Goal: Transaction & Acquisition: Purchase product/service

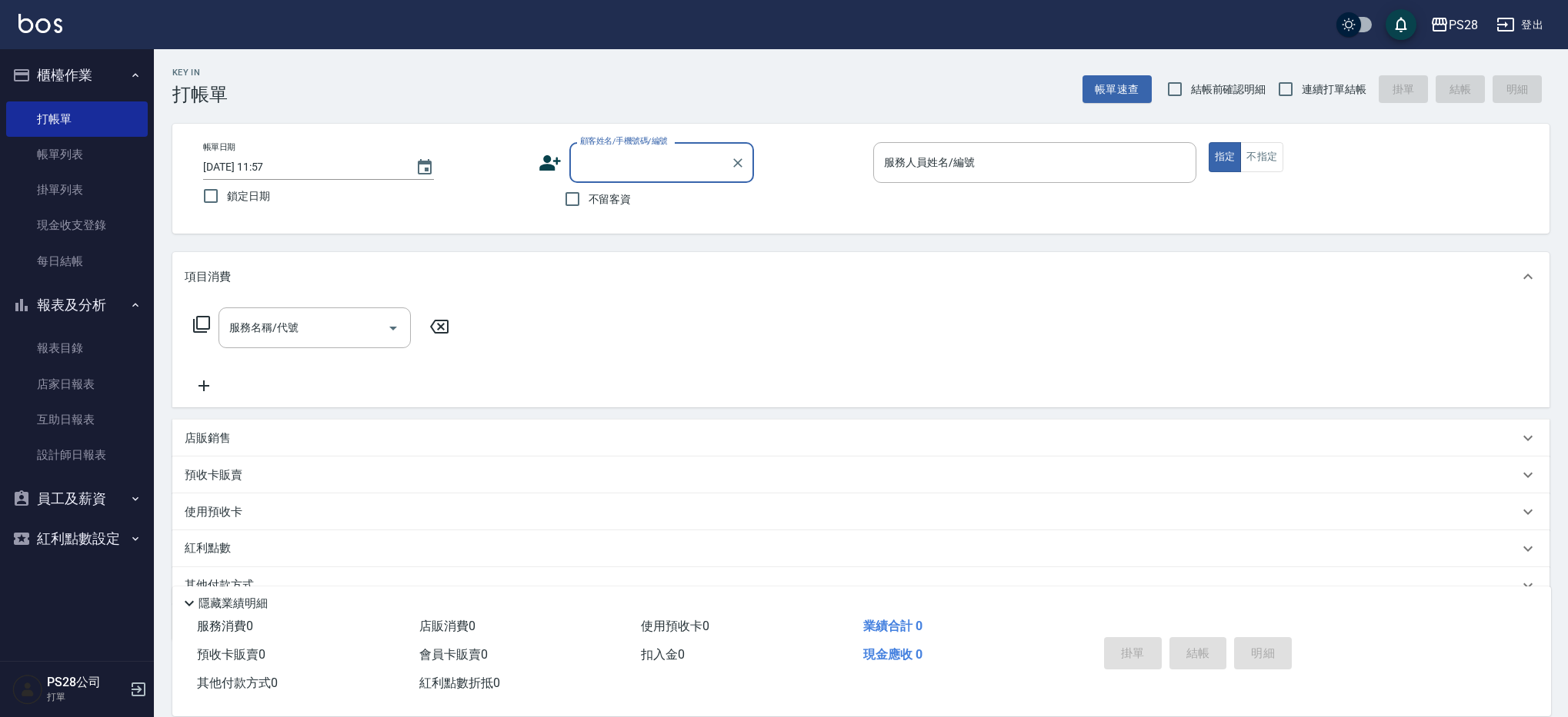
click at [1348, 84] on span "連續打單結帳" at bounding box center [1334, 89] width 65 height 16
click at [1302, 84] on input "連續打單結帳" at bounding box center [1285, 89] width 32 height 32
checkbox input "true"
click at [627, 199] on span "不留客資" at bounding box center [610, 199] width 43 height 16
click at [588, 199] on input "不留客資" at bounding box center [572, 199] width 32 height 32
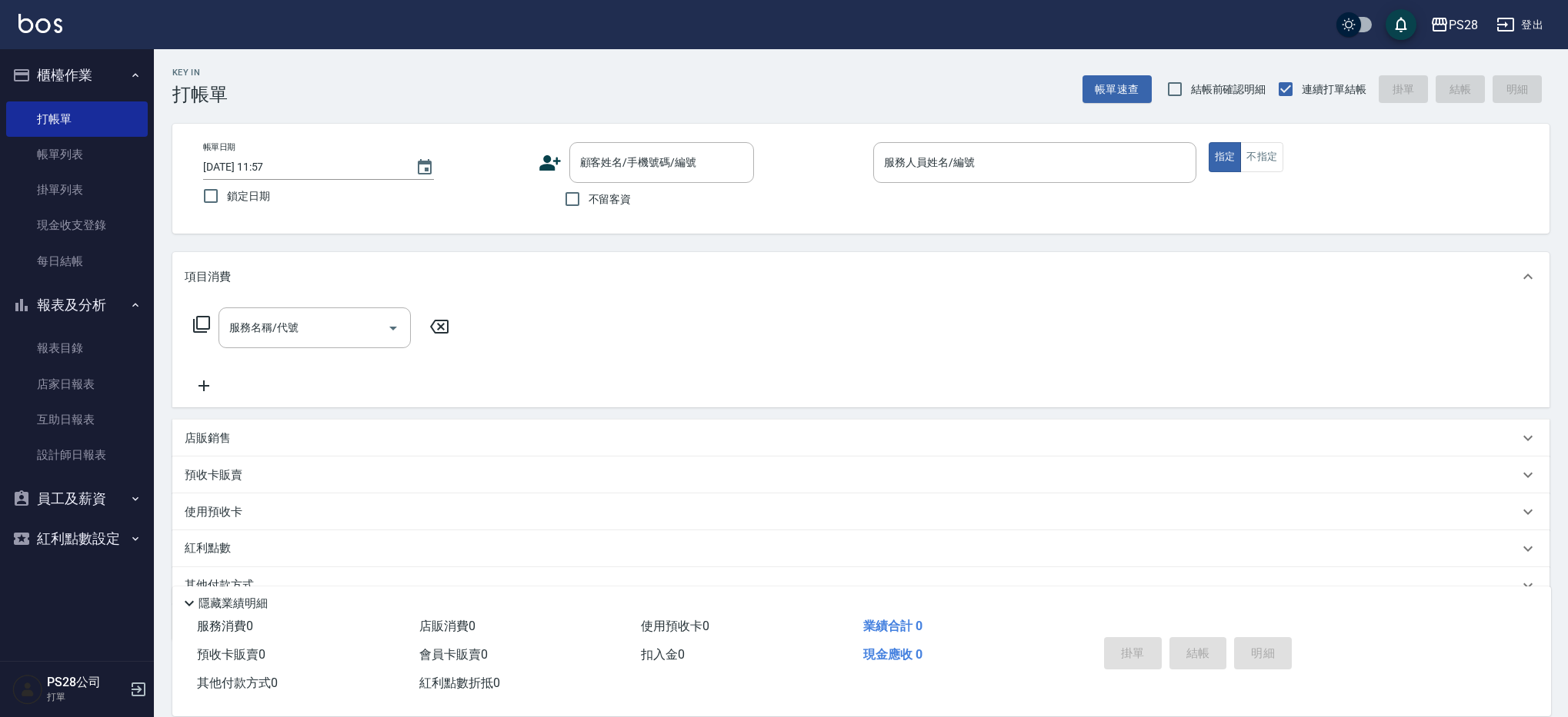
checkbox input "true"
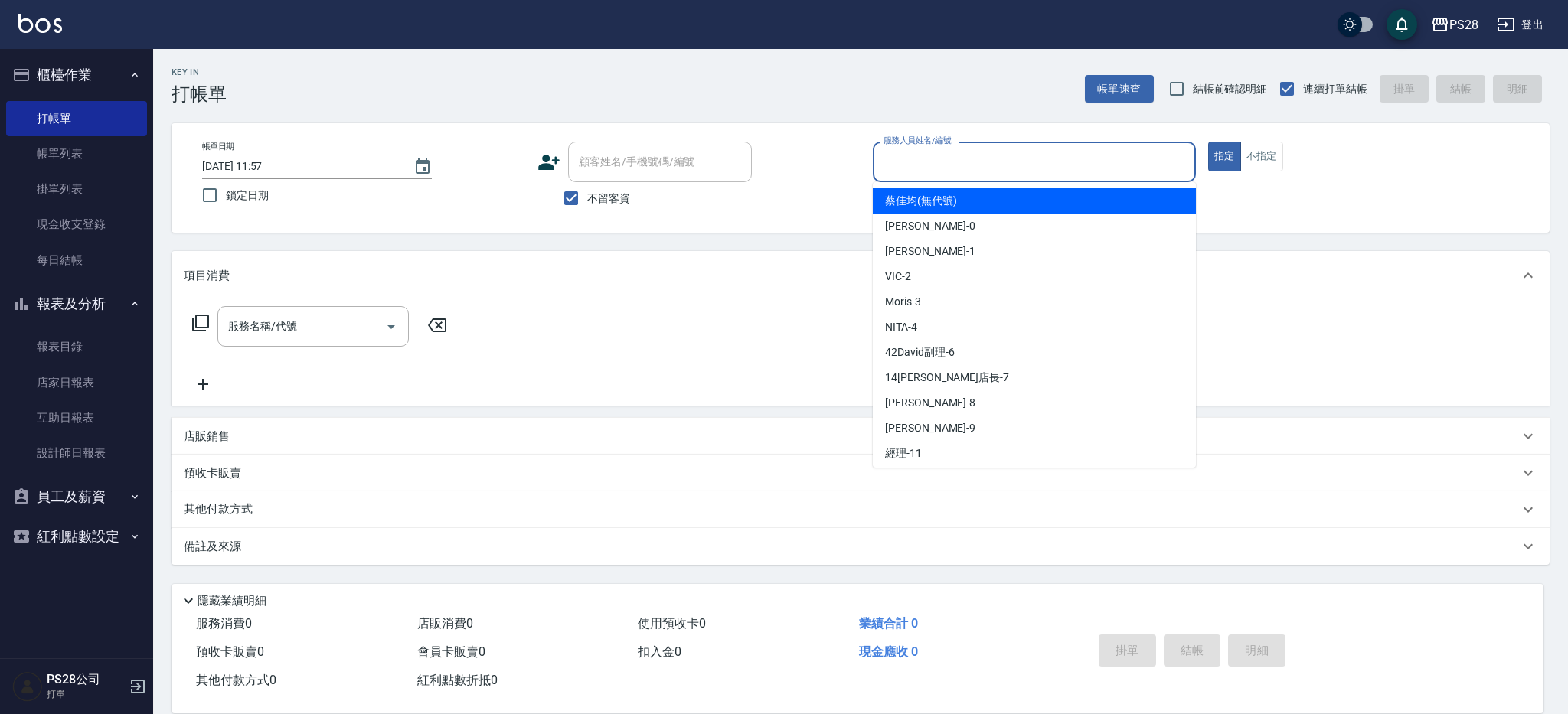
click at [986, 172] on input "服務人員姓名/編號" at bounding box center [1034, 161] width 309 height 27
type input "ㄅ"
type input "[PERSON_NAME]-1"
type button "true"
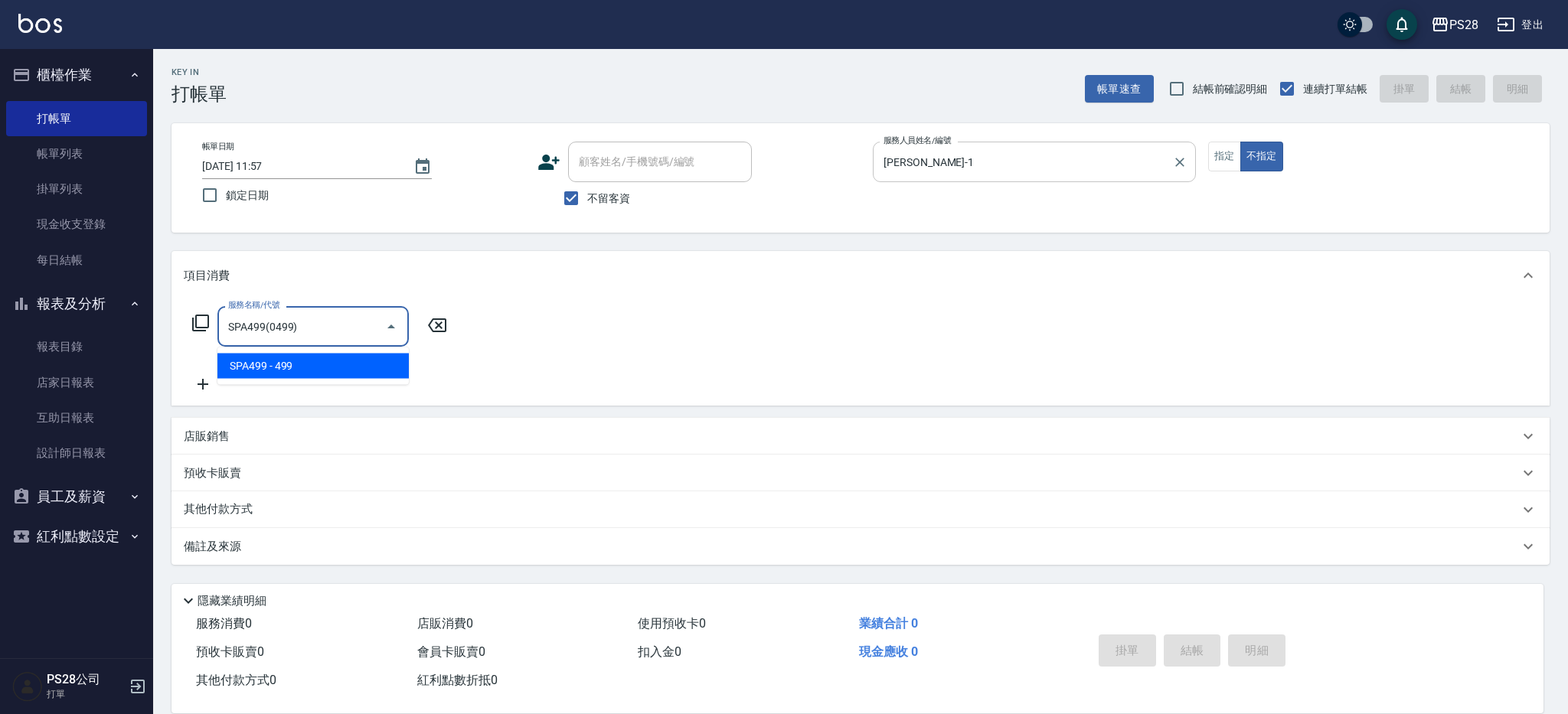
type input "SPA499(0499)"
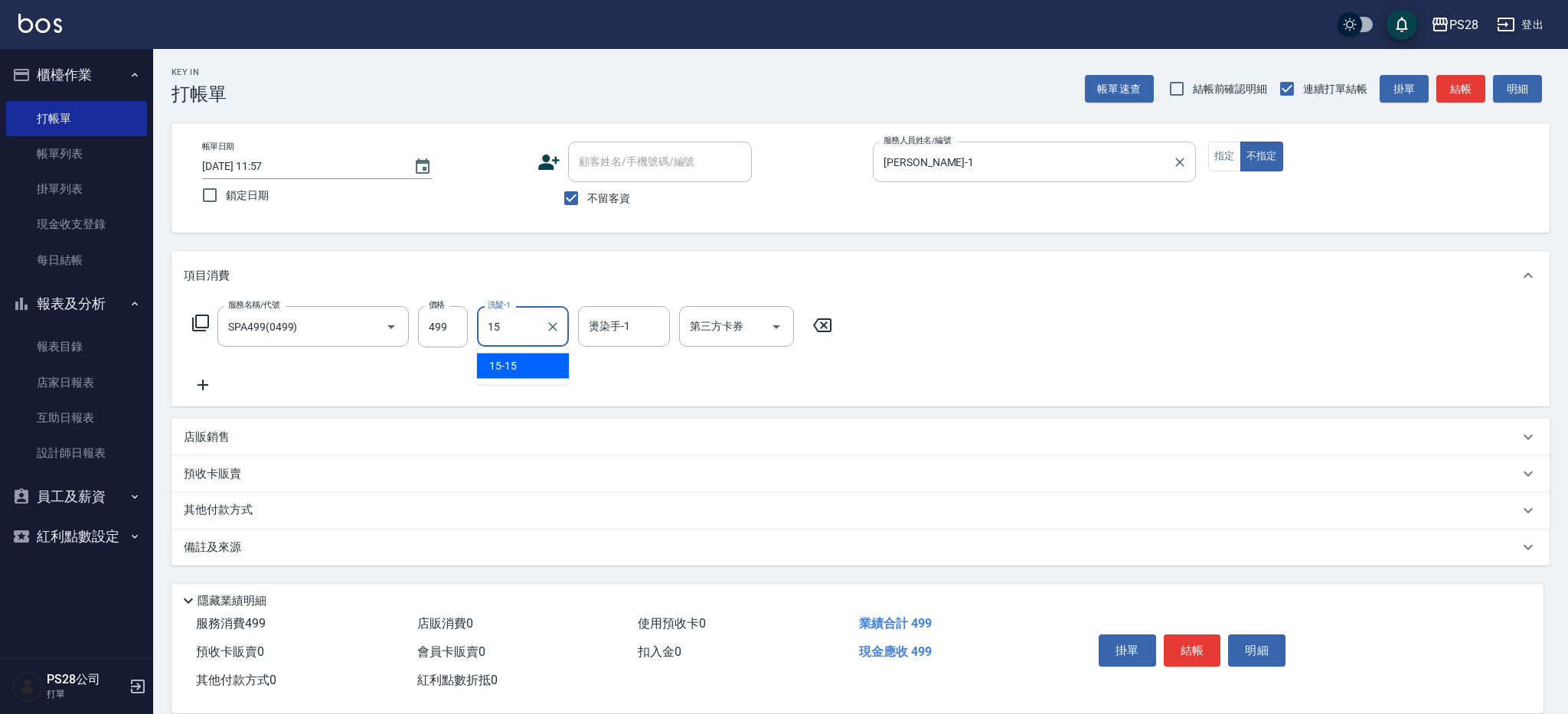
type input "15-15"
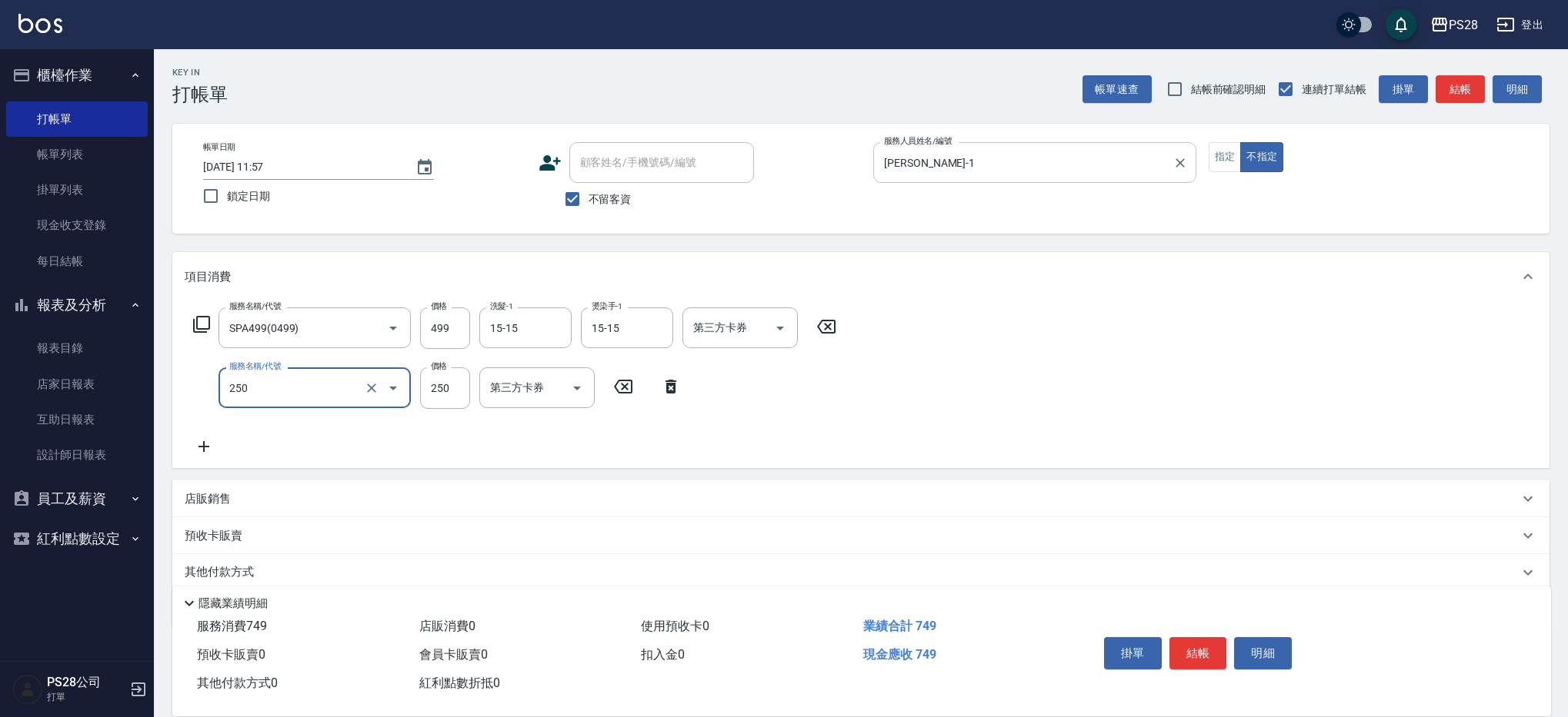
type input "單剪(250)"
type input "149"
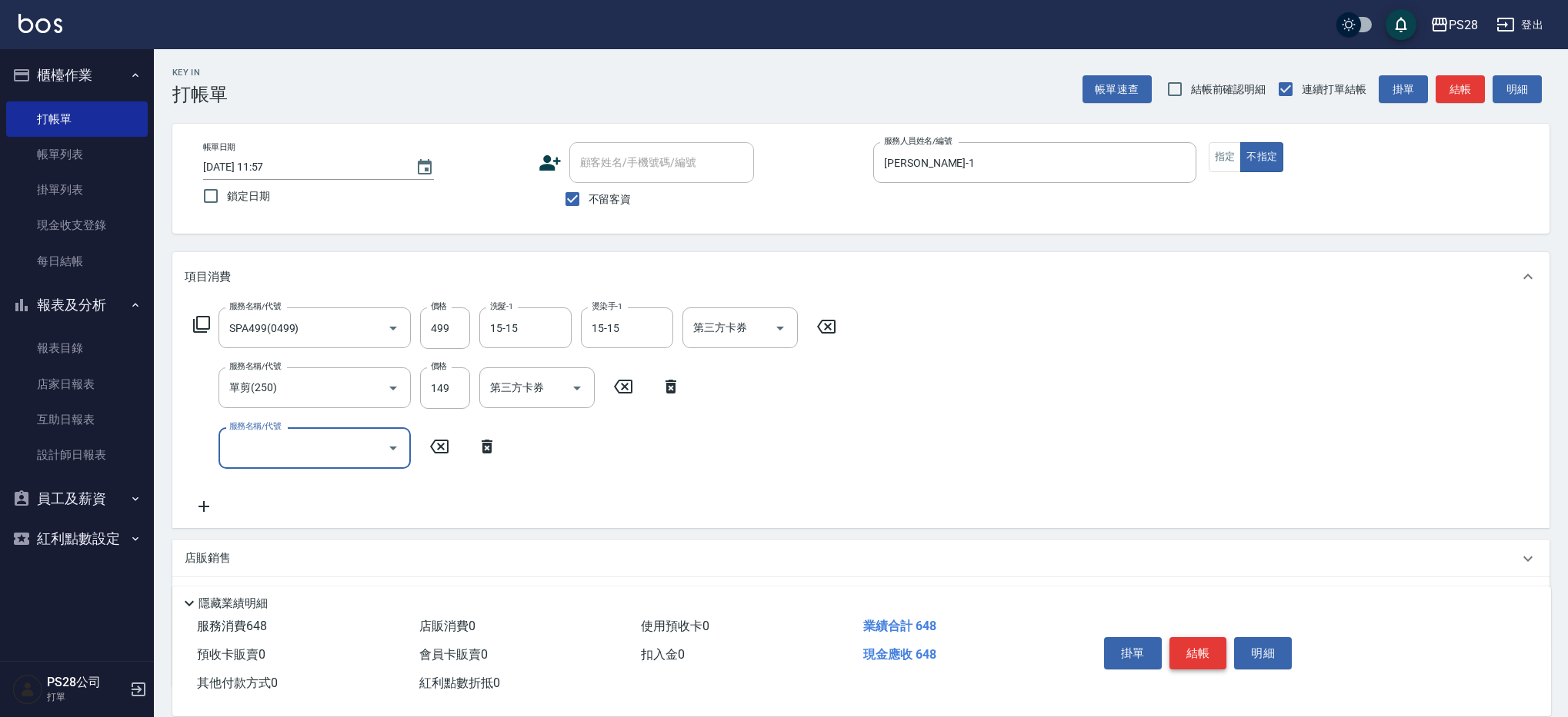
scroll to position [1, 0]
click at [1191, 648] on button "結帳" at bounding box center [1198, 653] width 57 height 32
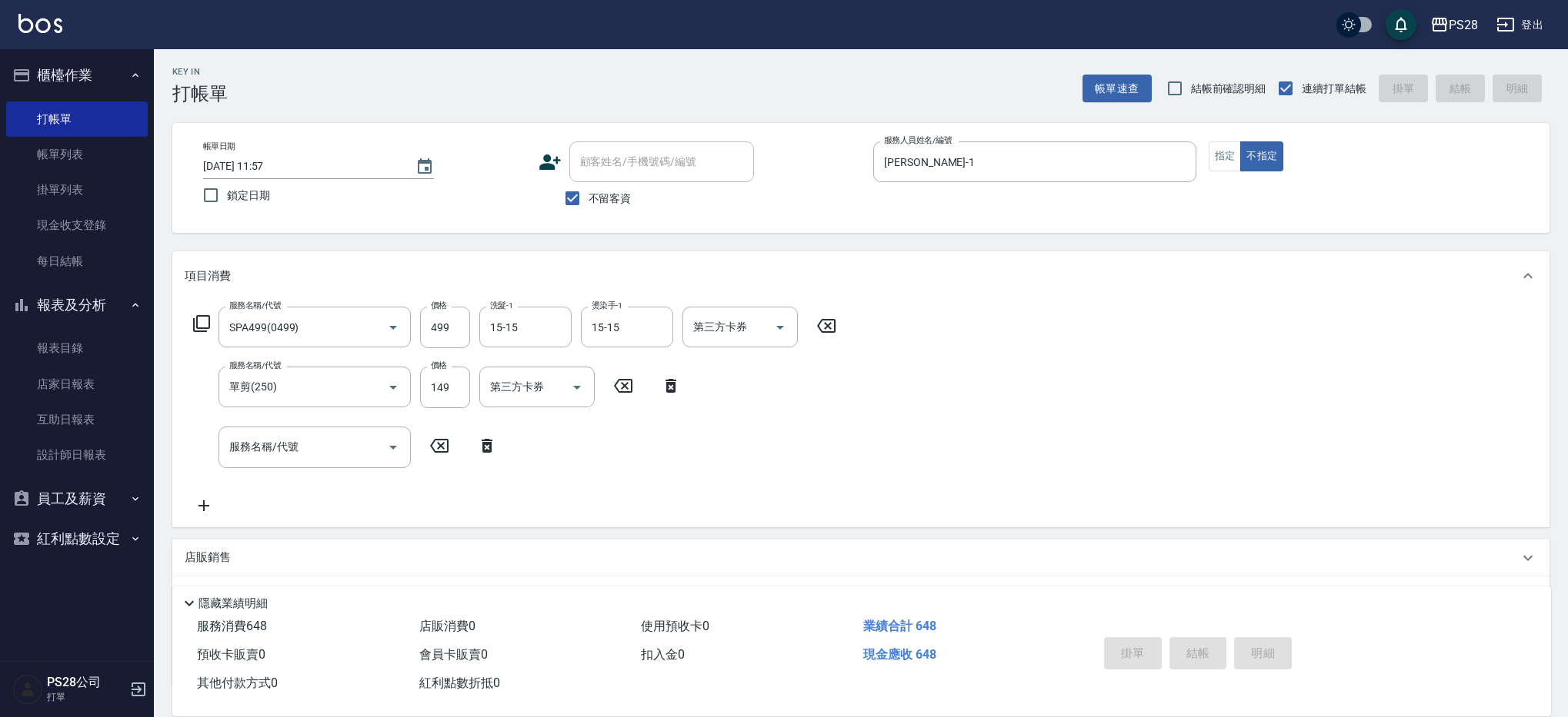
type input "[DATE] 14:56"
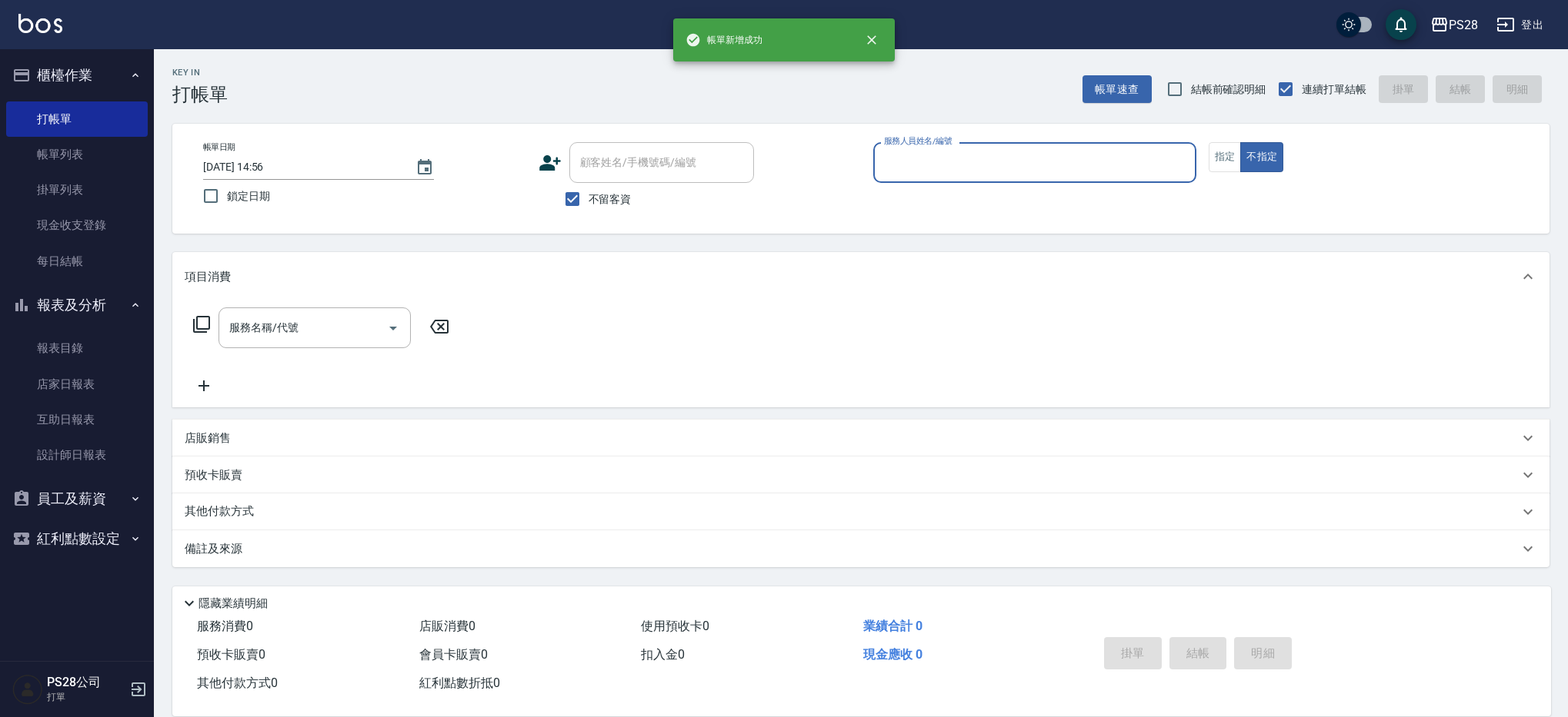
scroll to position [0, 0]
type input "1"
type button "false"
type input "[PERSON_NAME]-1"
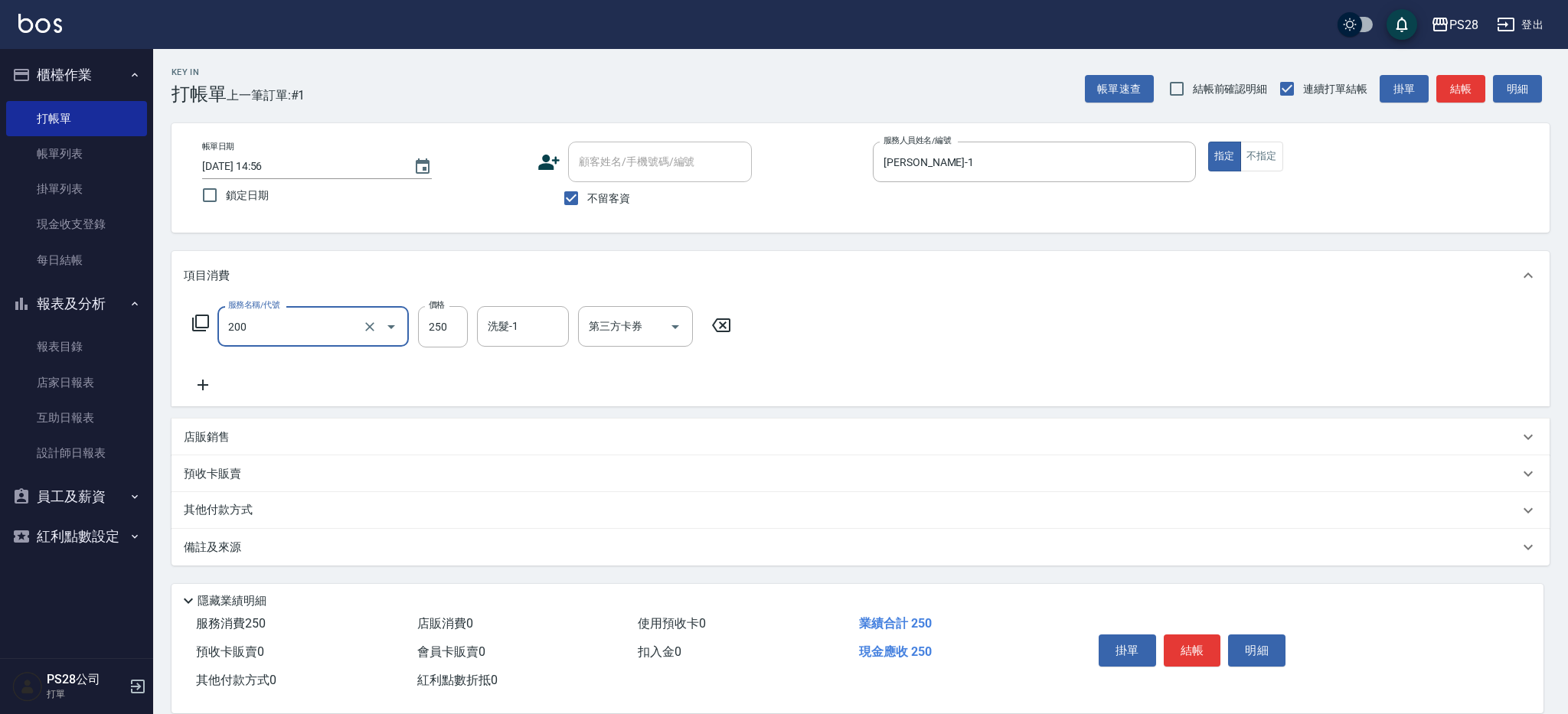
type input "New洗專案(200)"
type input "200"
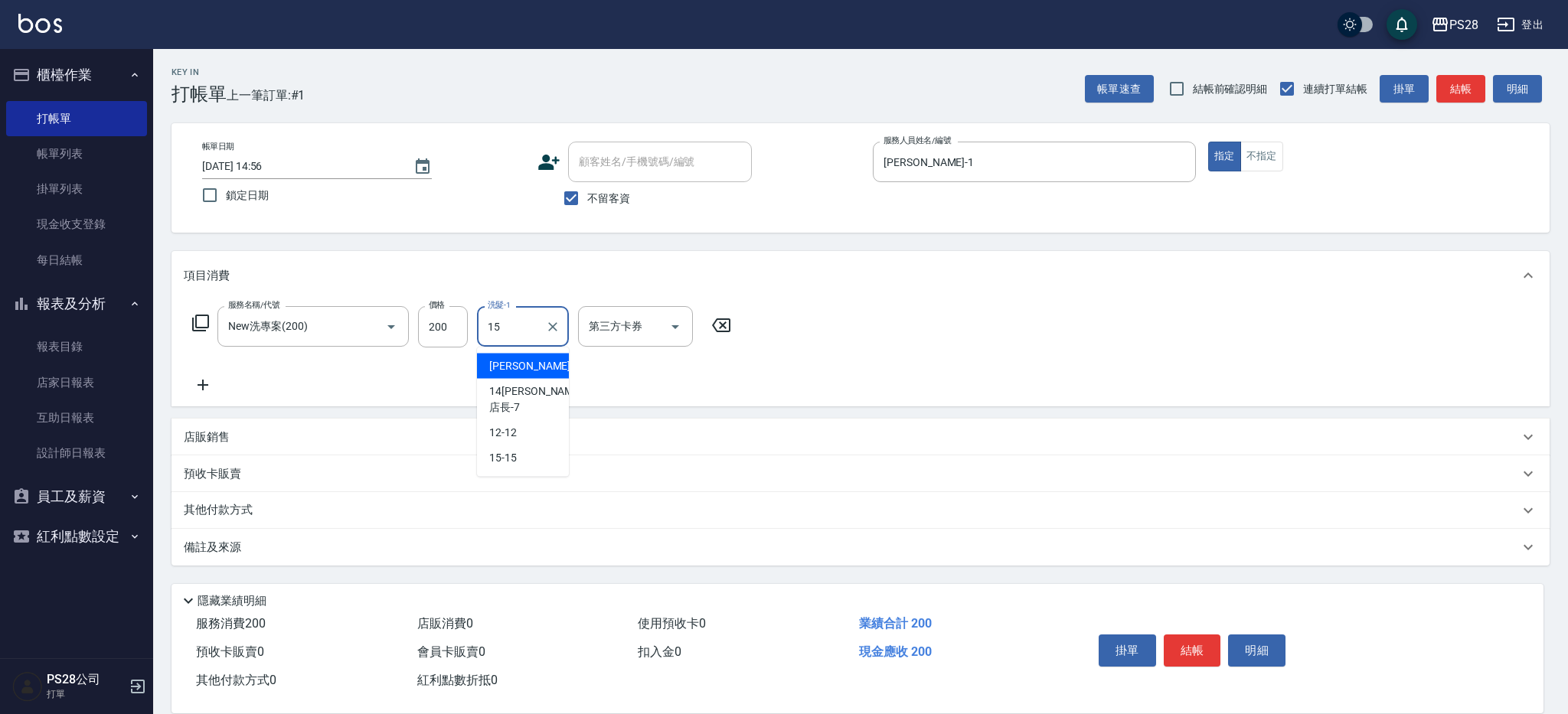
type input "15-15"
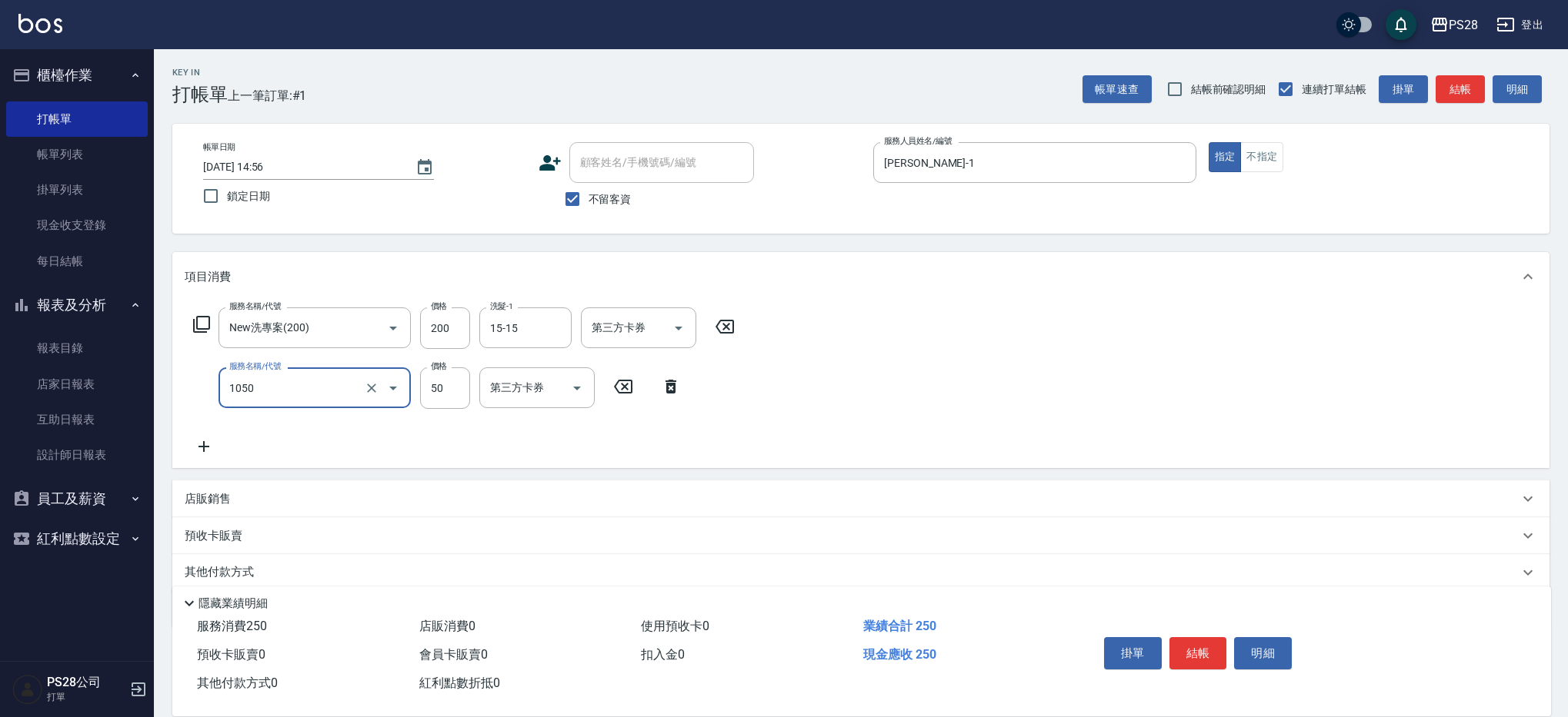
type input "精油(1050)"
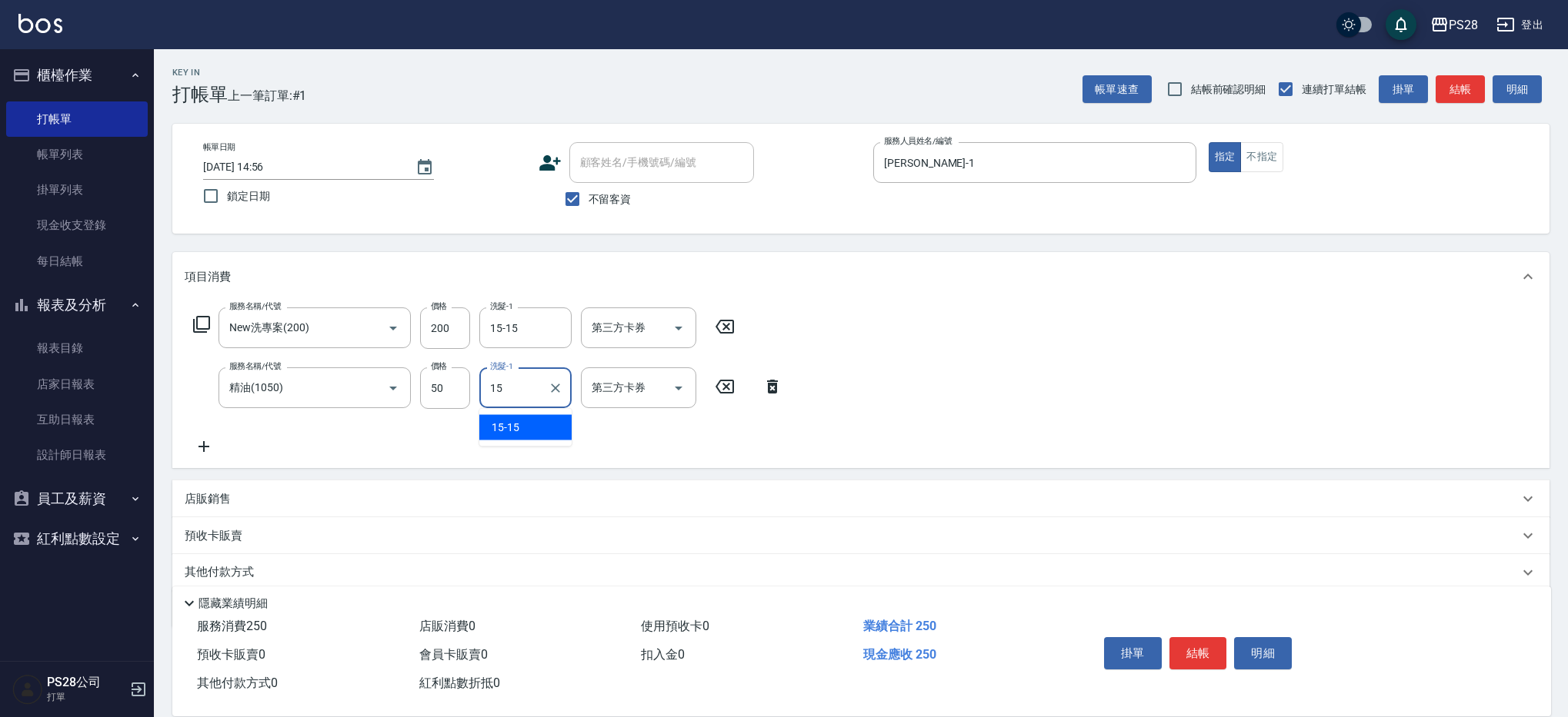
type input "15-15"
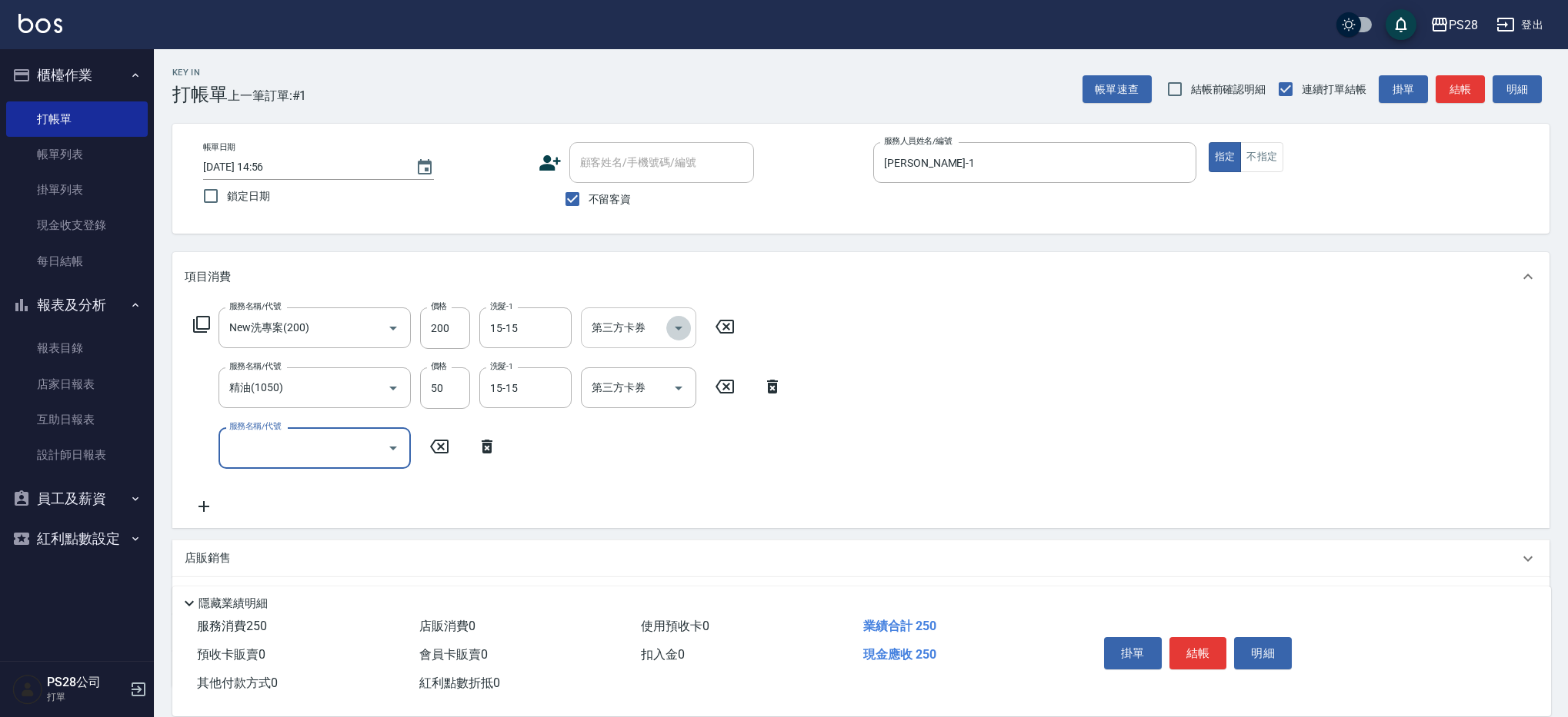
click at [672, 328] on icon "Open" at bounding box center [678, 328] width 19 height 19
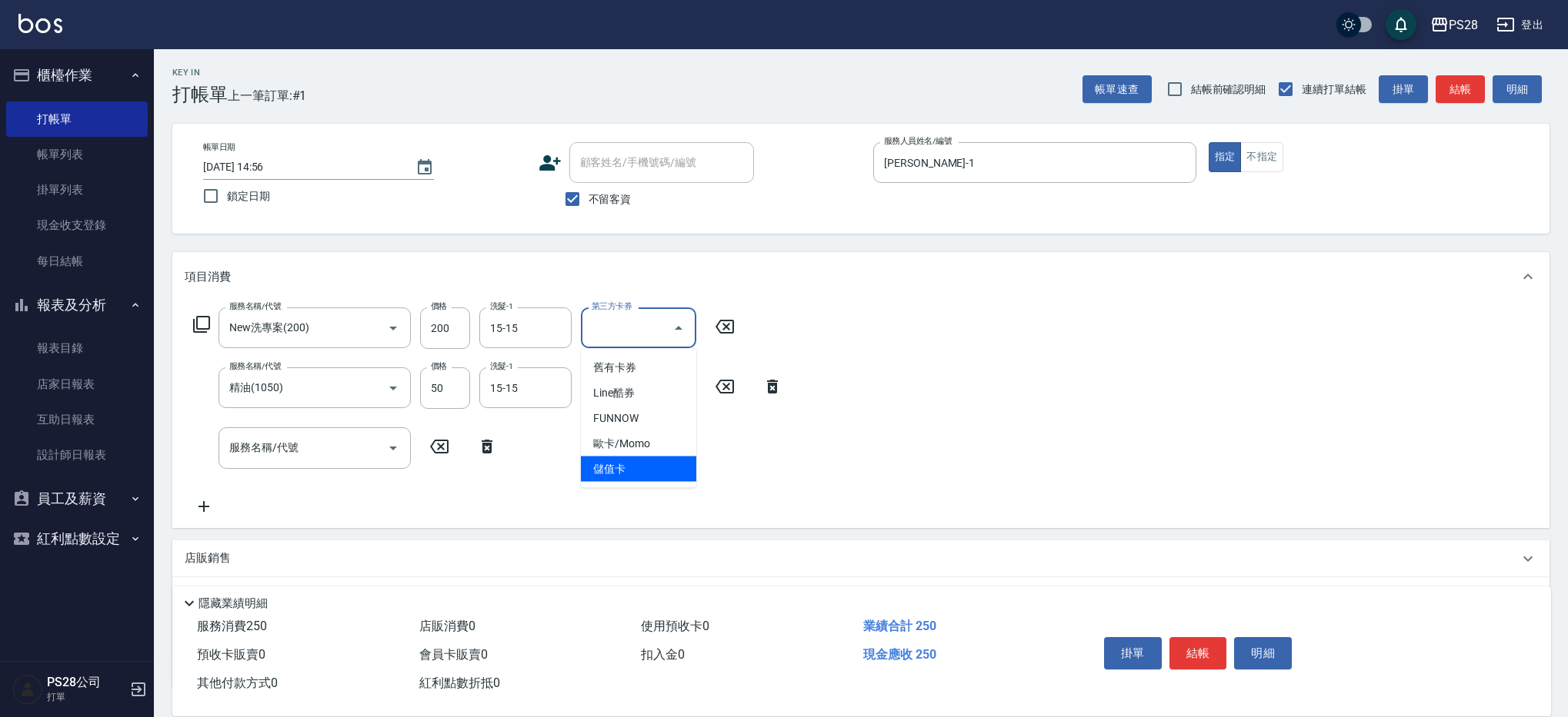
click at [630, 482] on ul "舊有卡券 Line酷券 FUNNOW 歐卡/Momo 儲值卡" at bounding box center [639, 419] width 116 height 139
click at [660, 466] on span "儲值卡" at bounding box center [639, 468] width 116 height 25
type input "儲值卡"
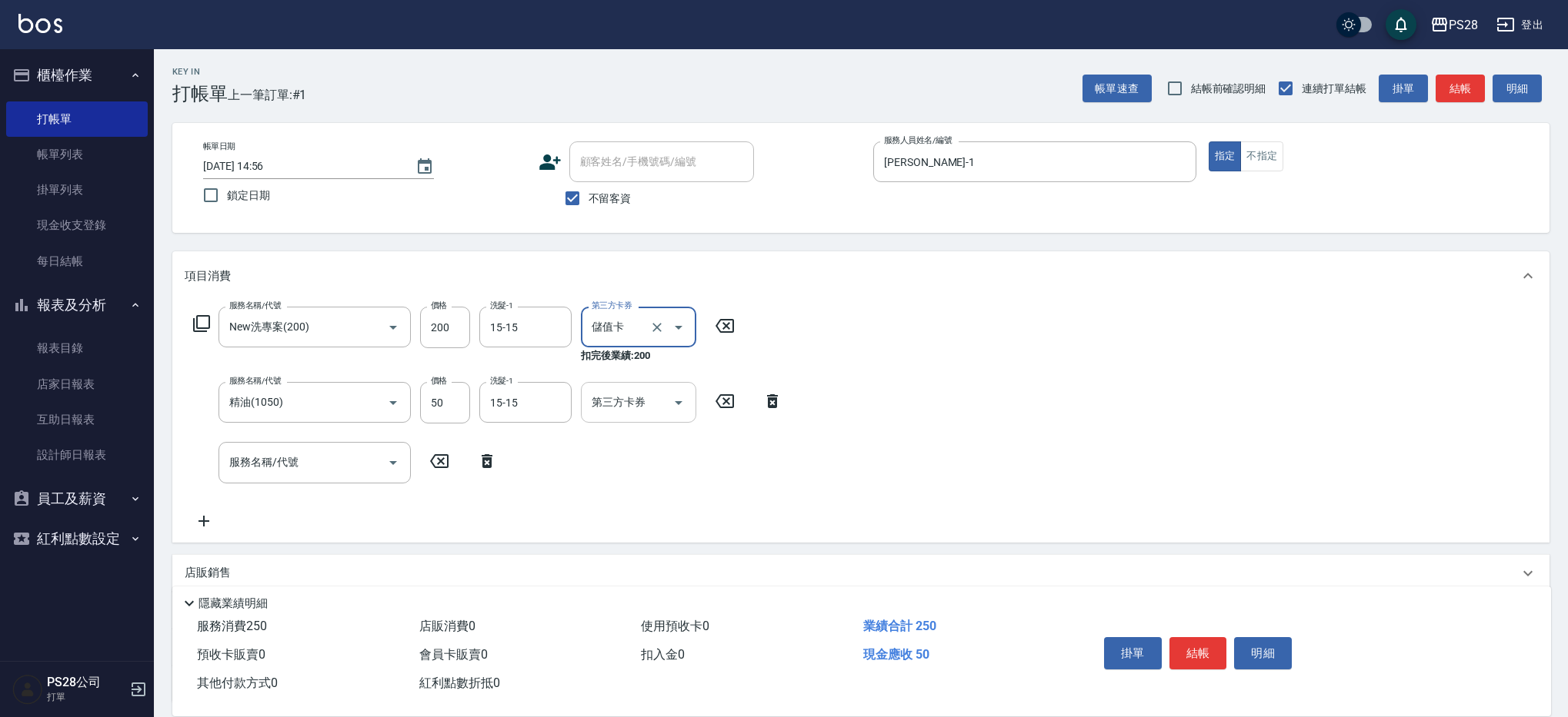
click at [682, 400] on icon "Open" at bounding box center [678, 403] width 19 height 19
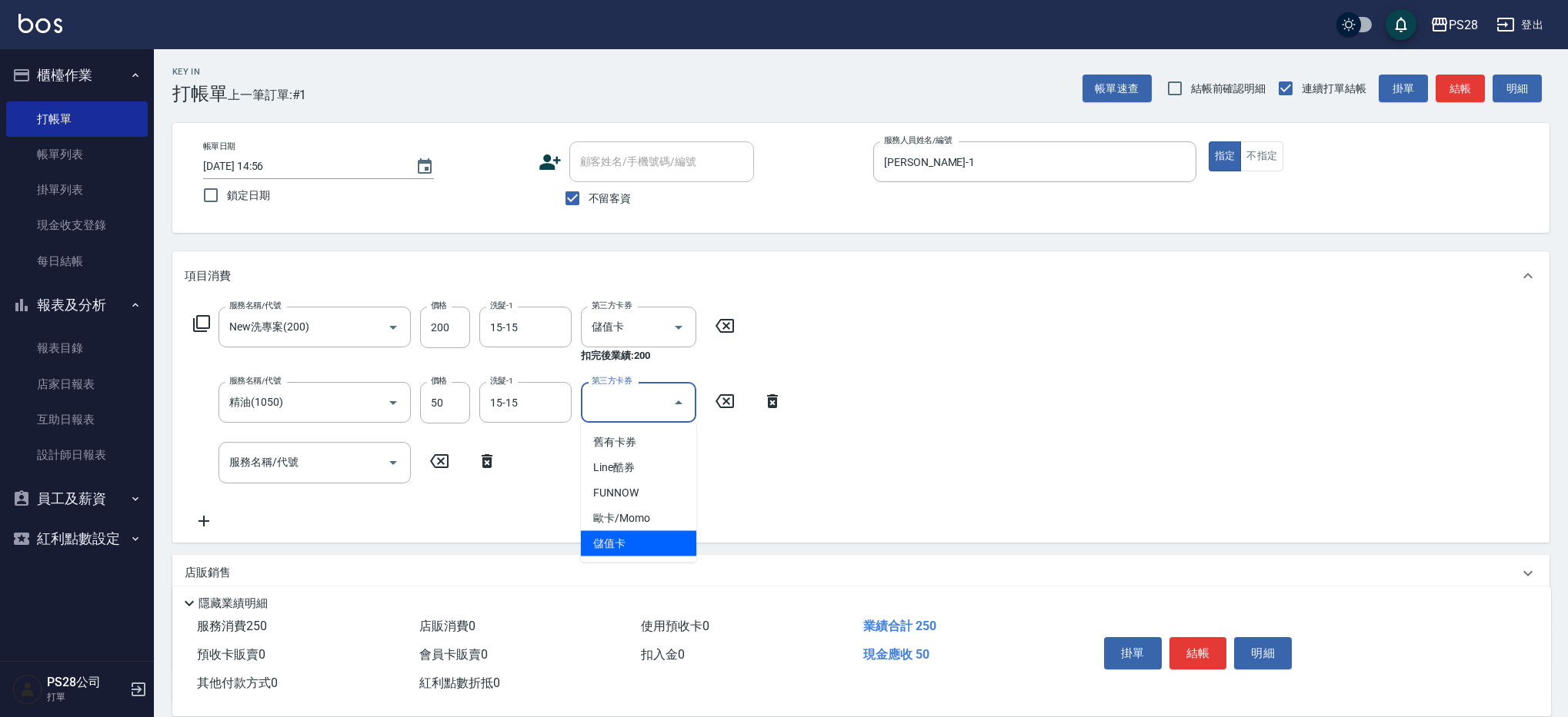
click at [633, 546] on span "儲值卡" at bounding box center [639, 544] width 116 height 25
type input "儲值卡"
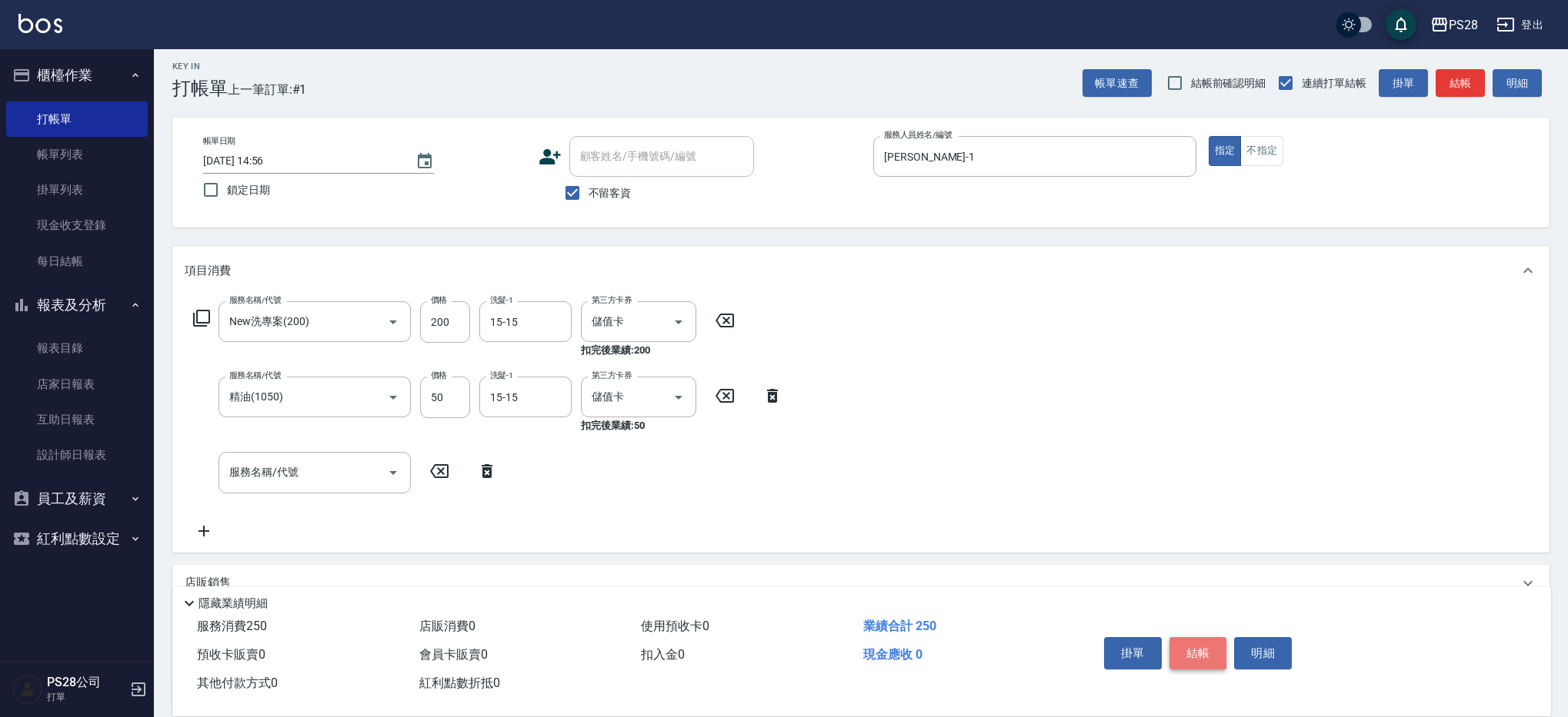
scroll to position [2, 0]
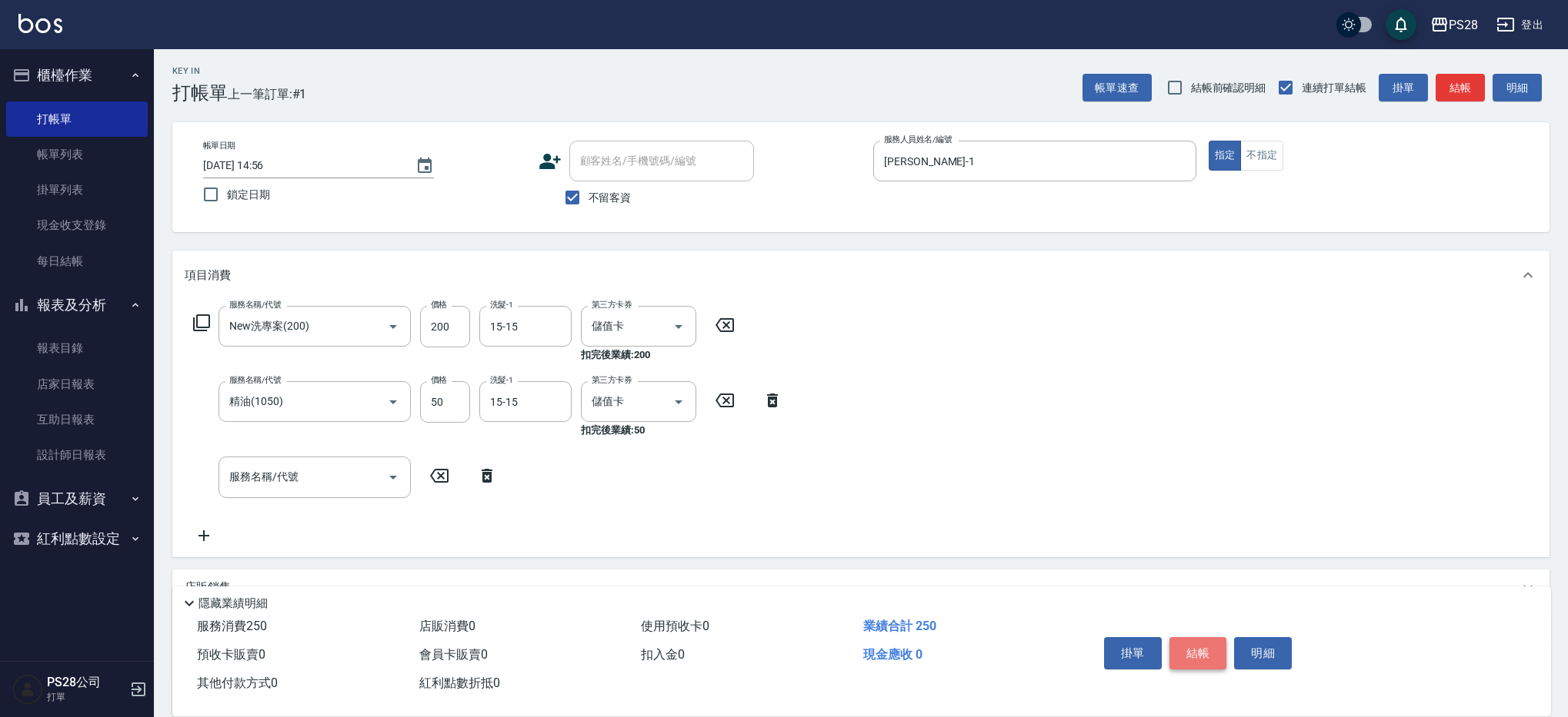
click at [1205, 648] on button "結帳" at bounding box center [1198, 653] width 57 height 32
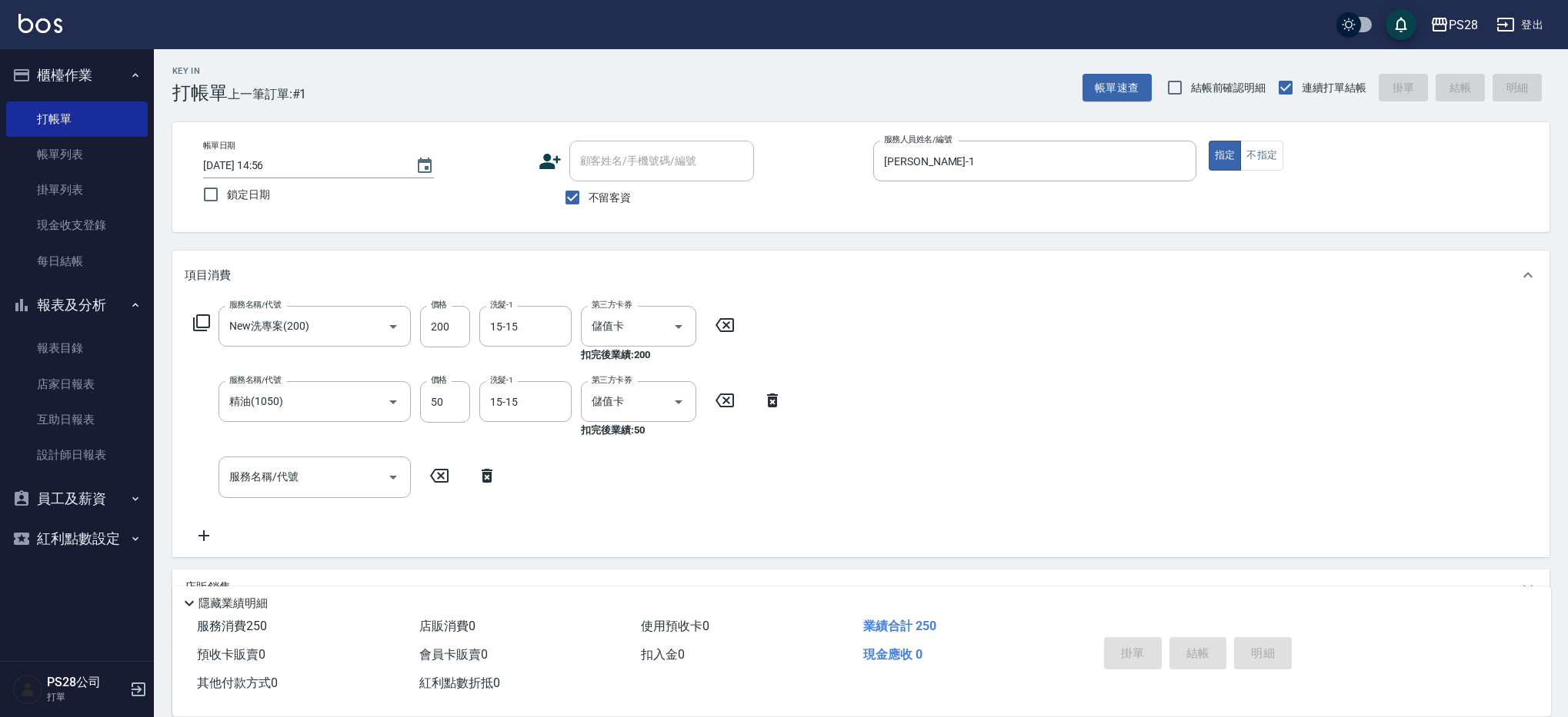
type input "[DATE] 14:57"
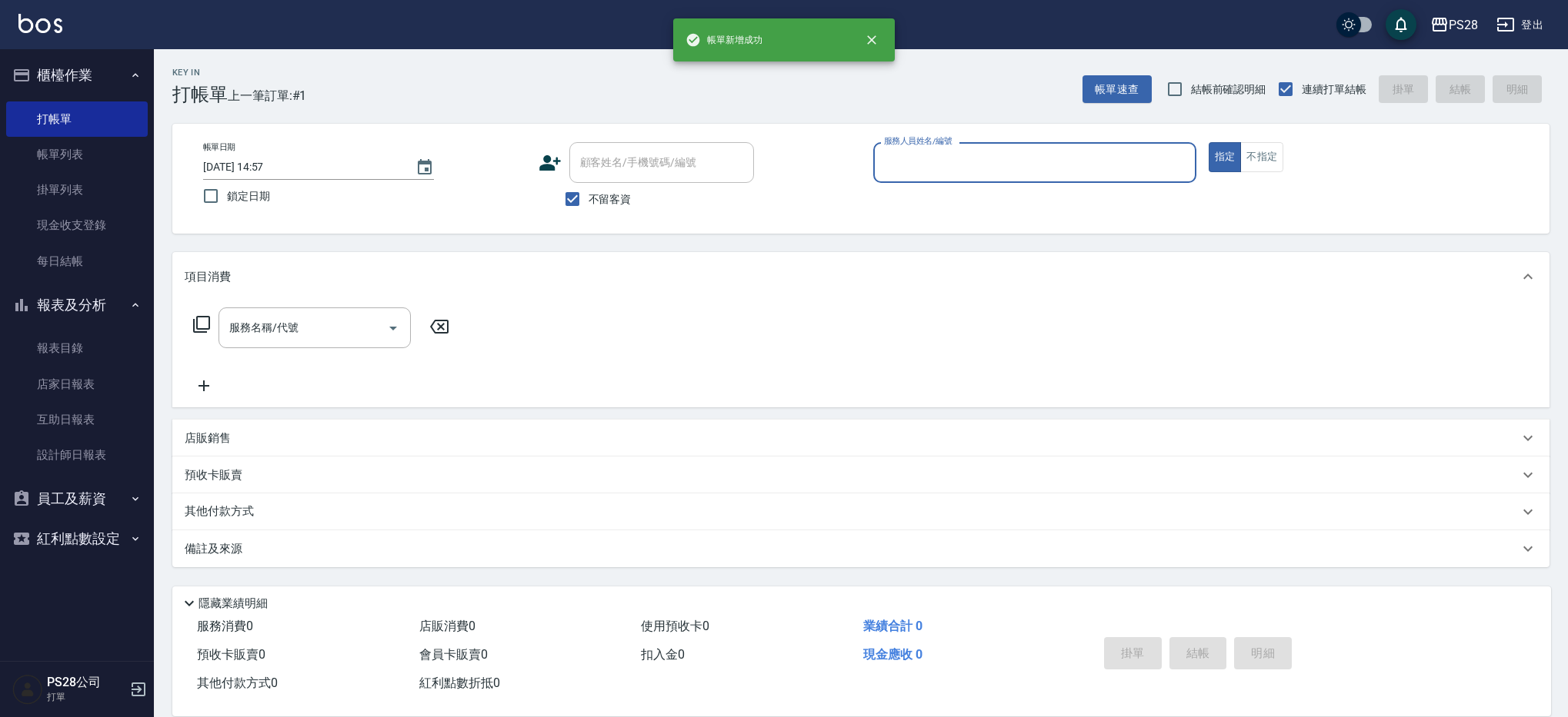
scroll to position [0, 0]
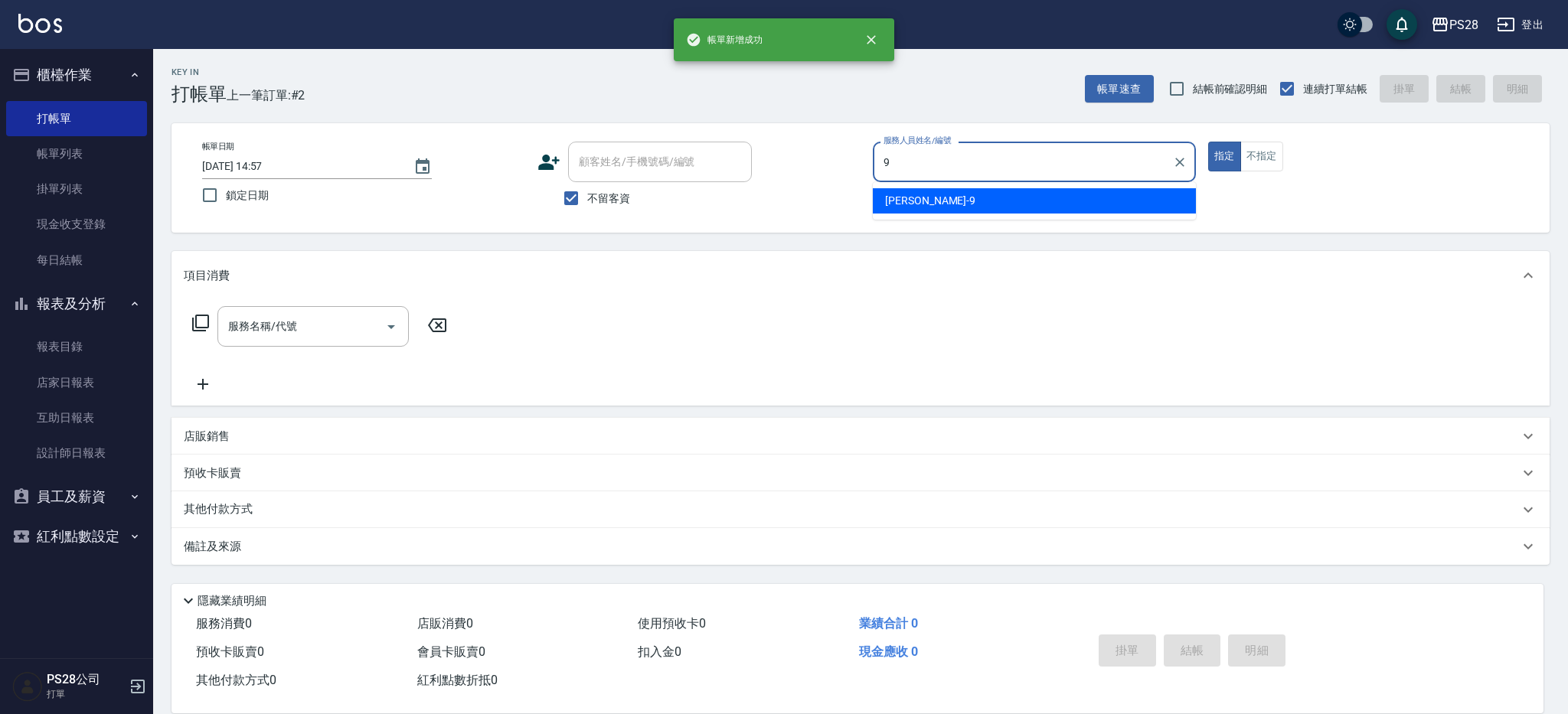
type input "Sandy-9"
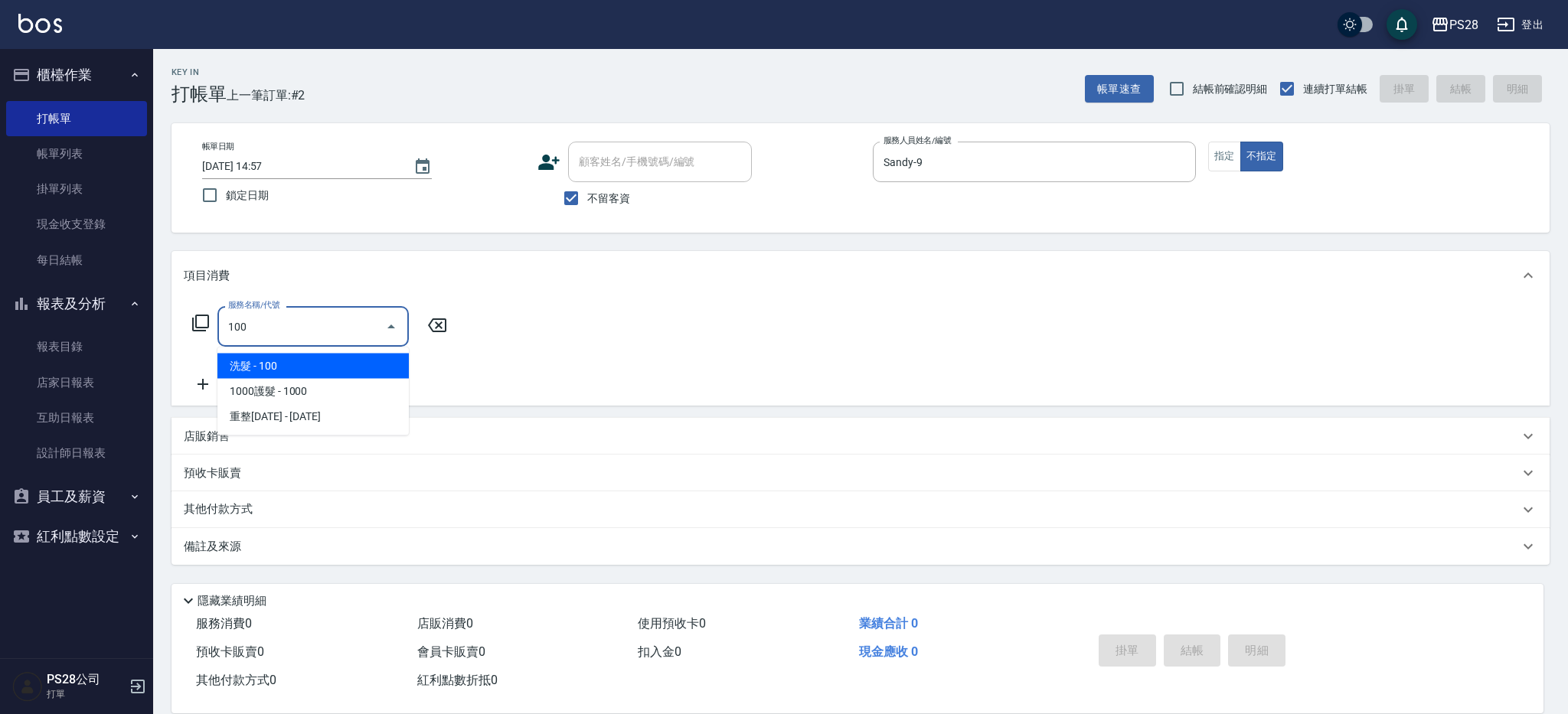
type input "洗髮(100)"
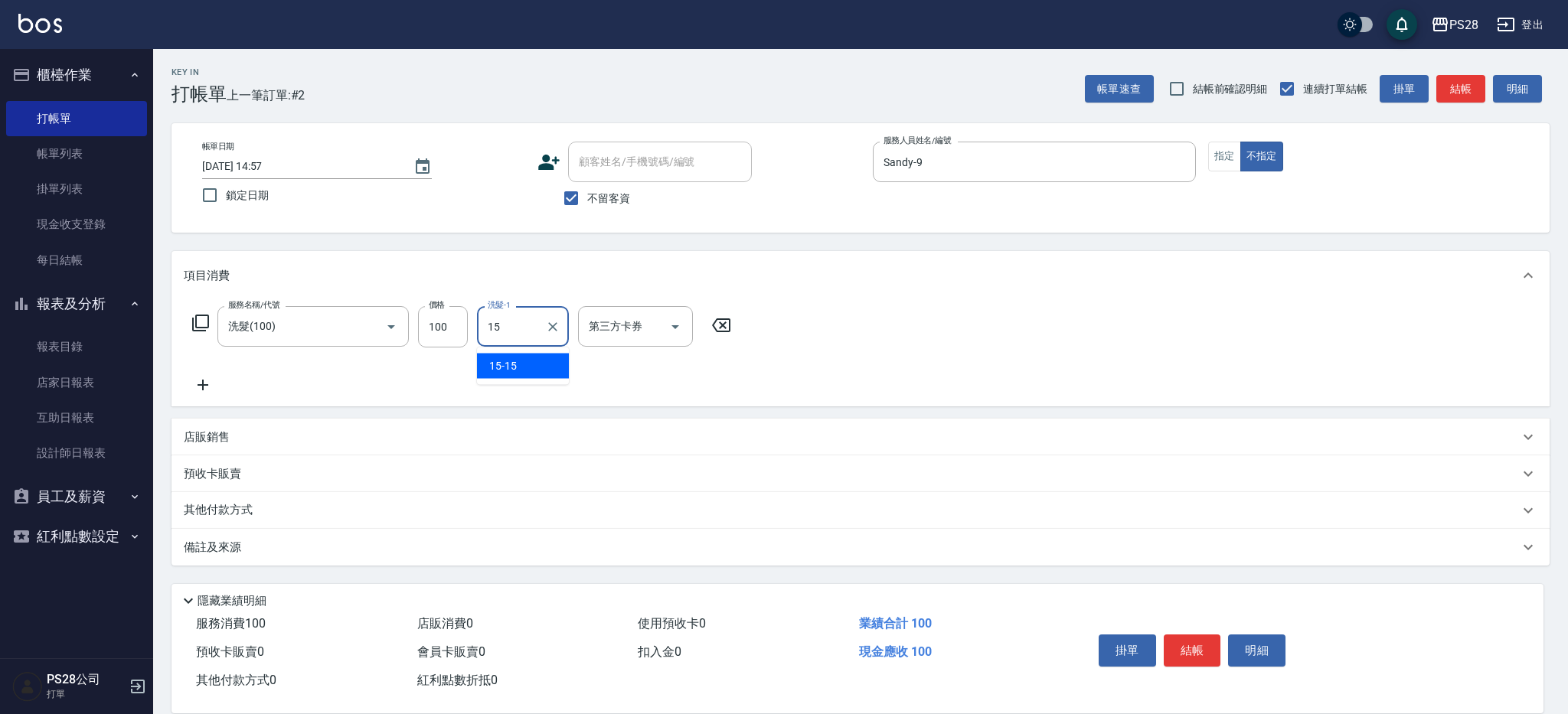
type input "15-15"
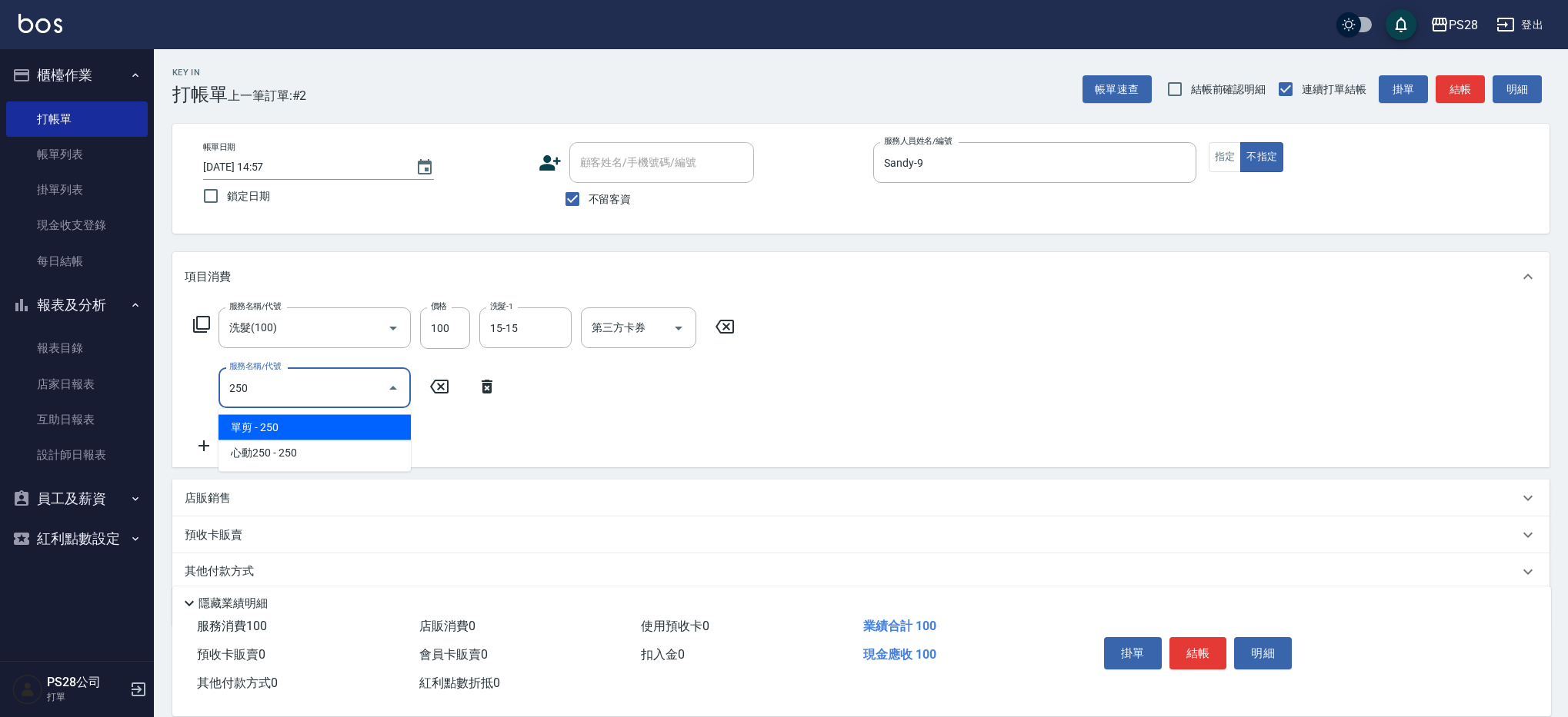
type input "單剪(250)"
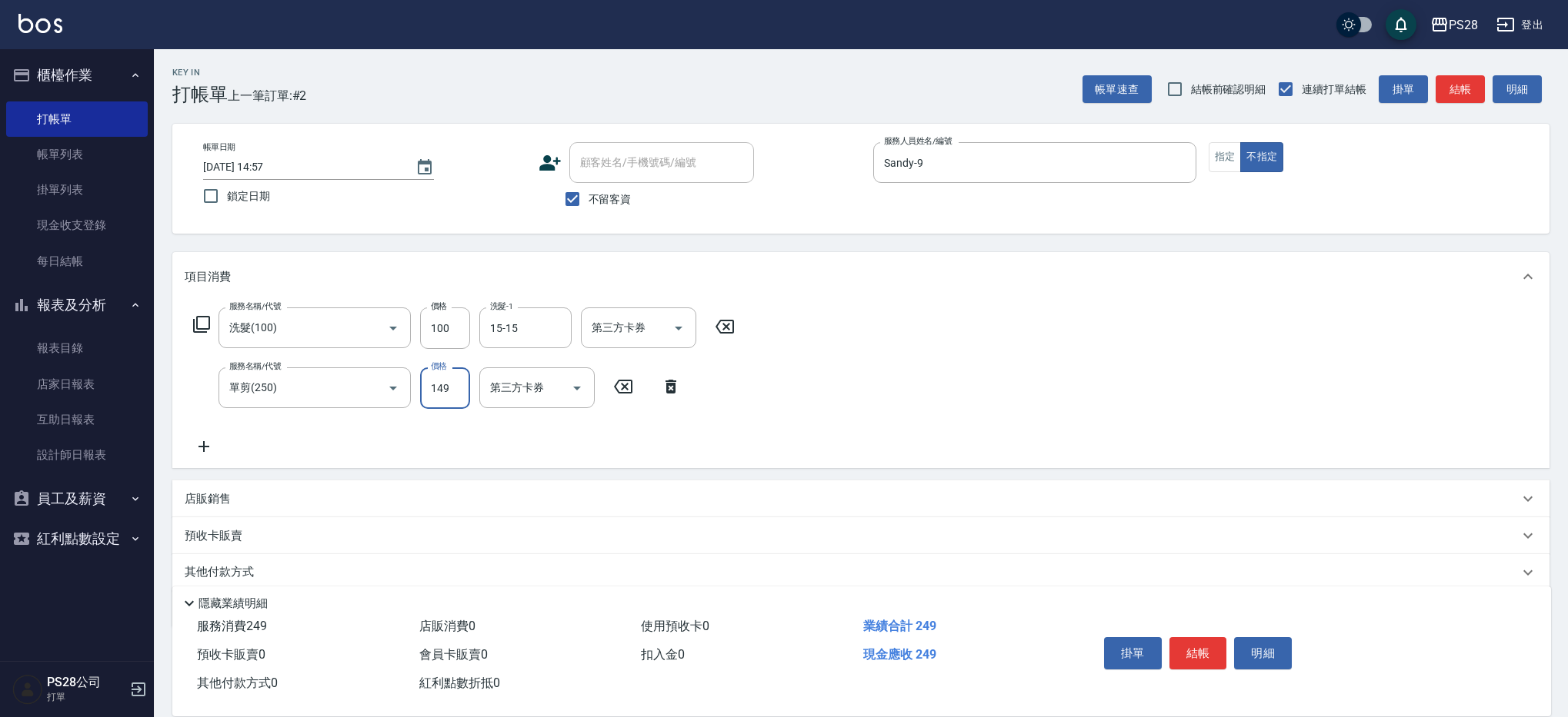
type input "149"
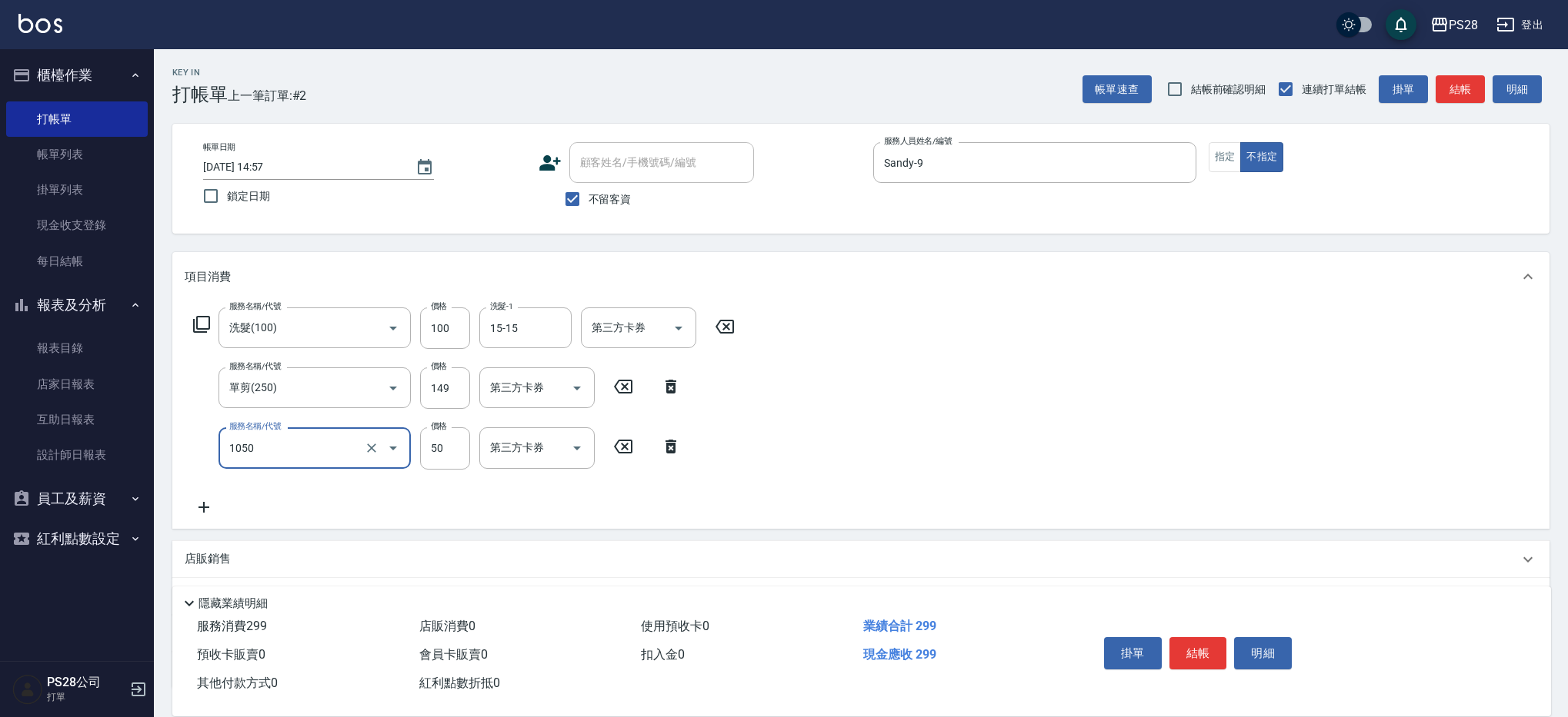
type input "精油(1050)"
type input "15-15"
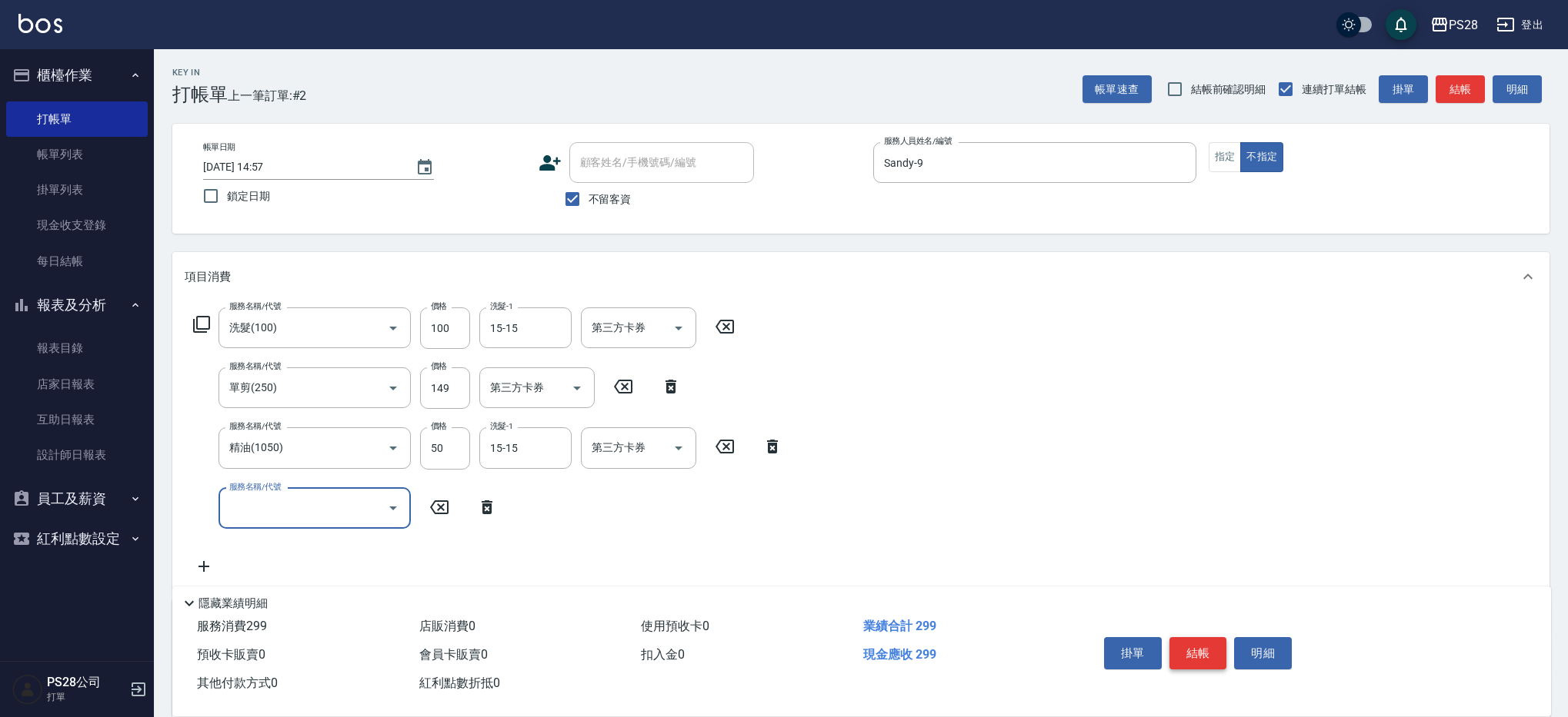
click at [1190, 638] on button "結帳" at bounding box center [1198, 653] width 57 height 32
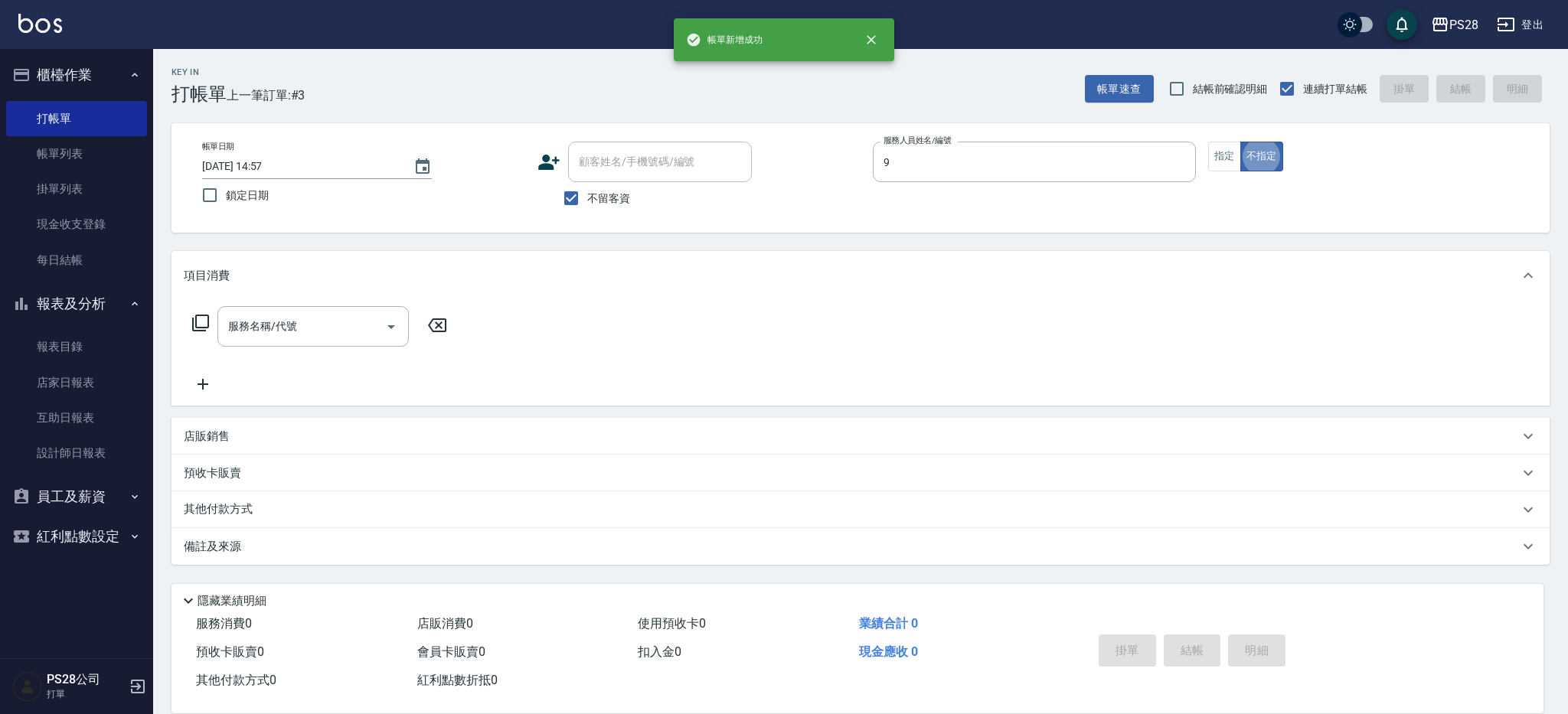
type input "Sandy-9"
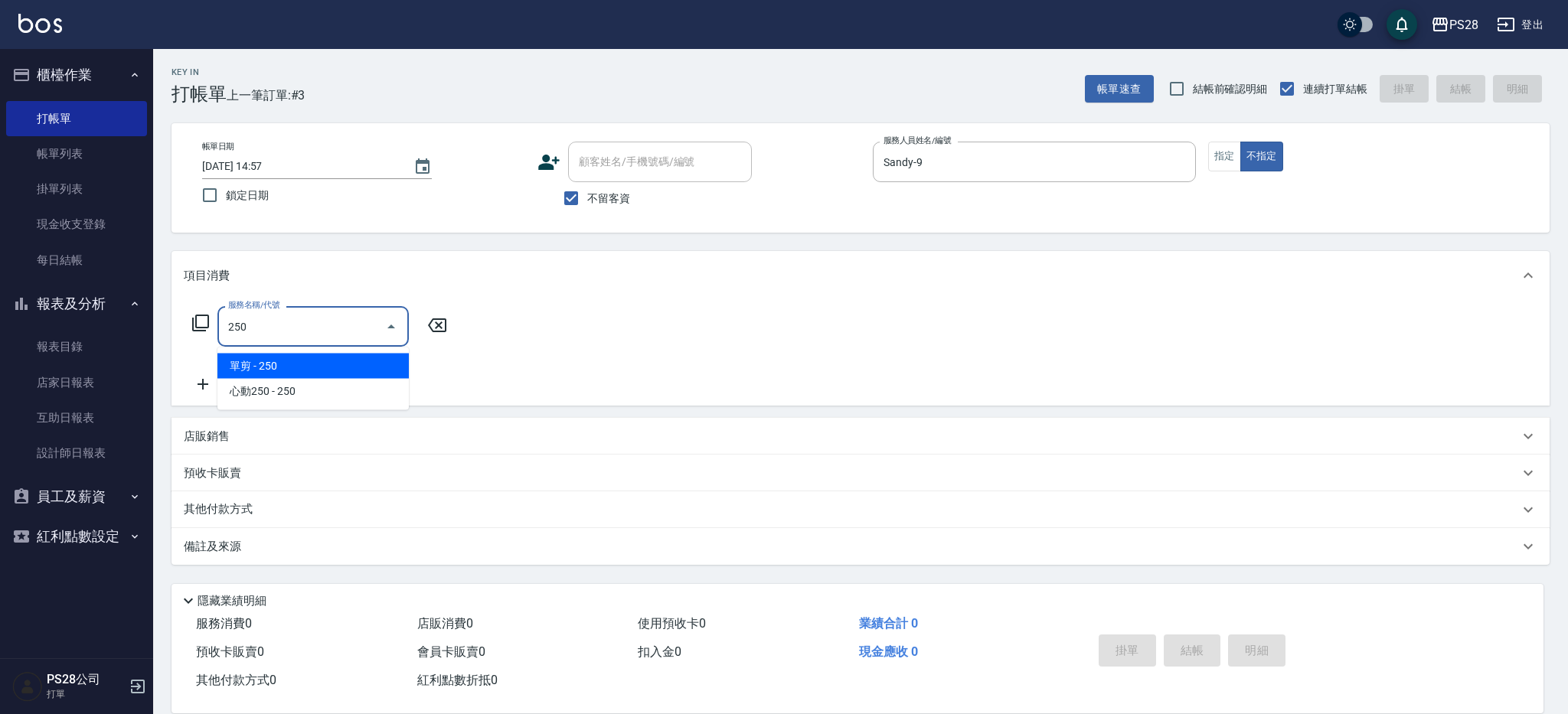
type input "單剪(250)"
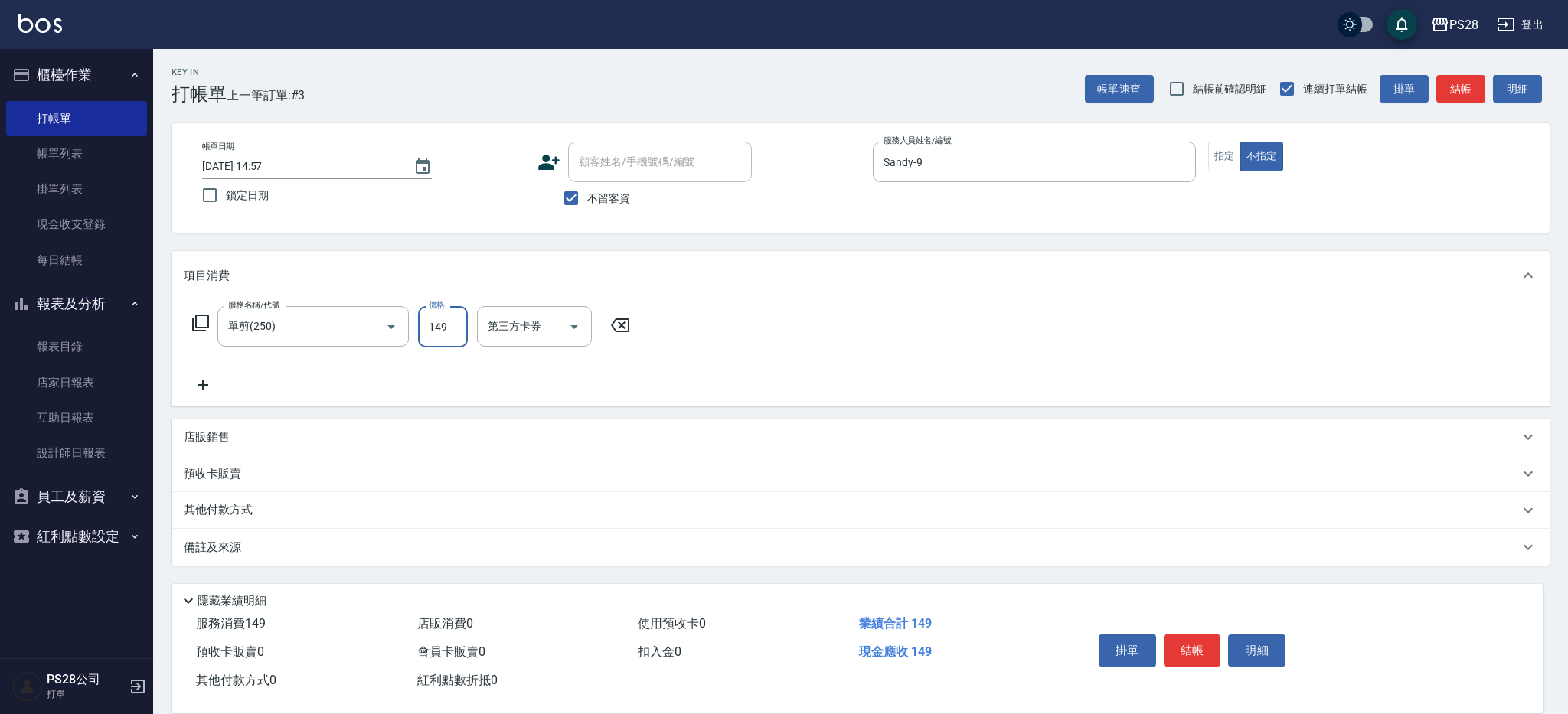
type input "149"
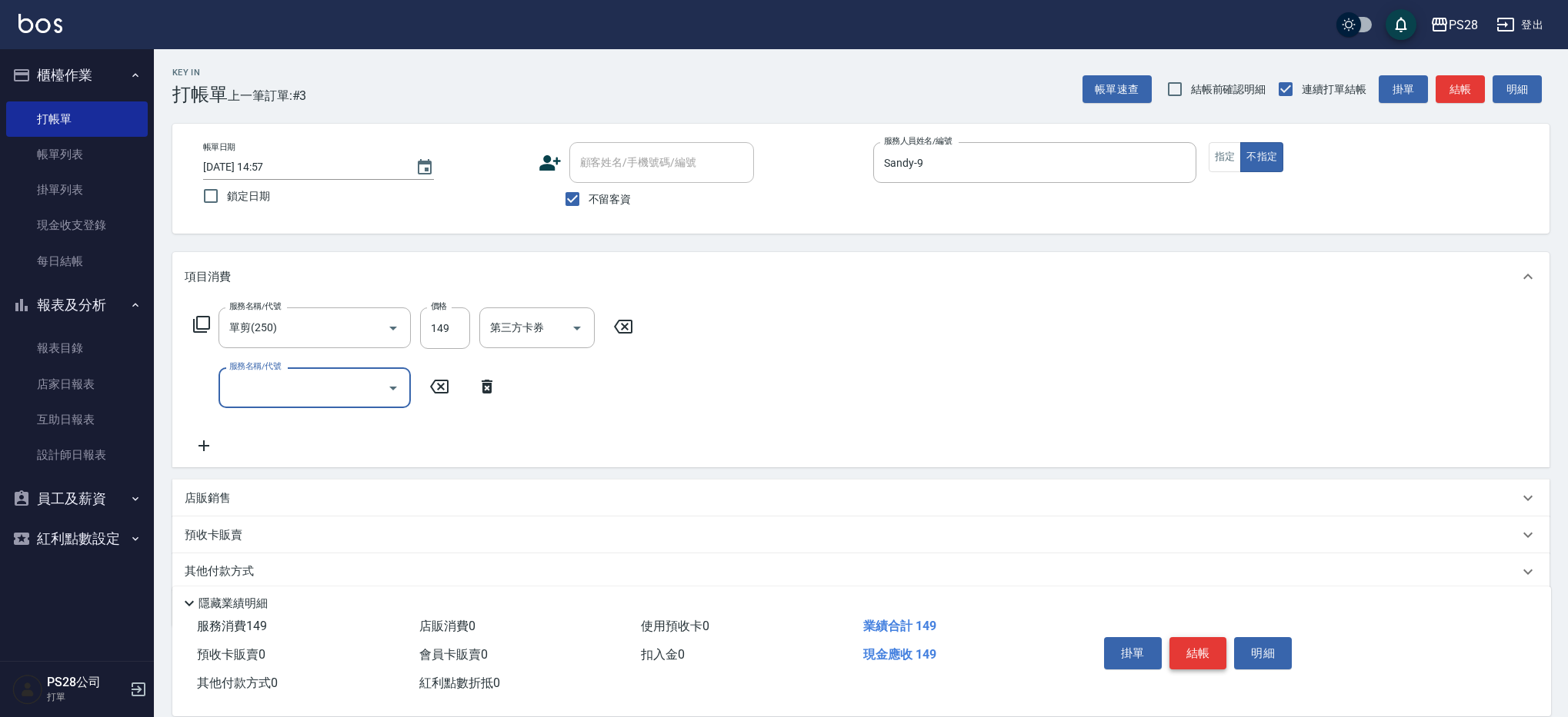
click at [1194, 651] on button "結帳" at bounding box center [1198, 653] width 57 height 32
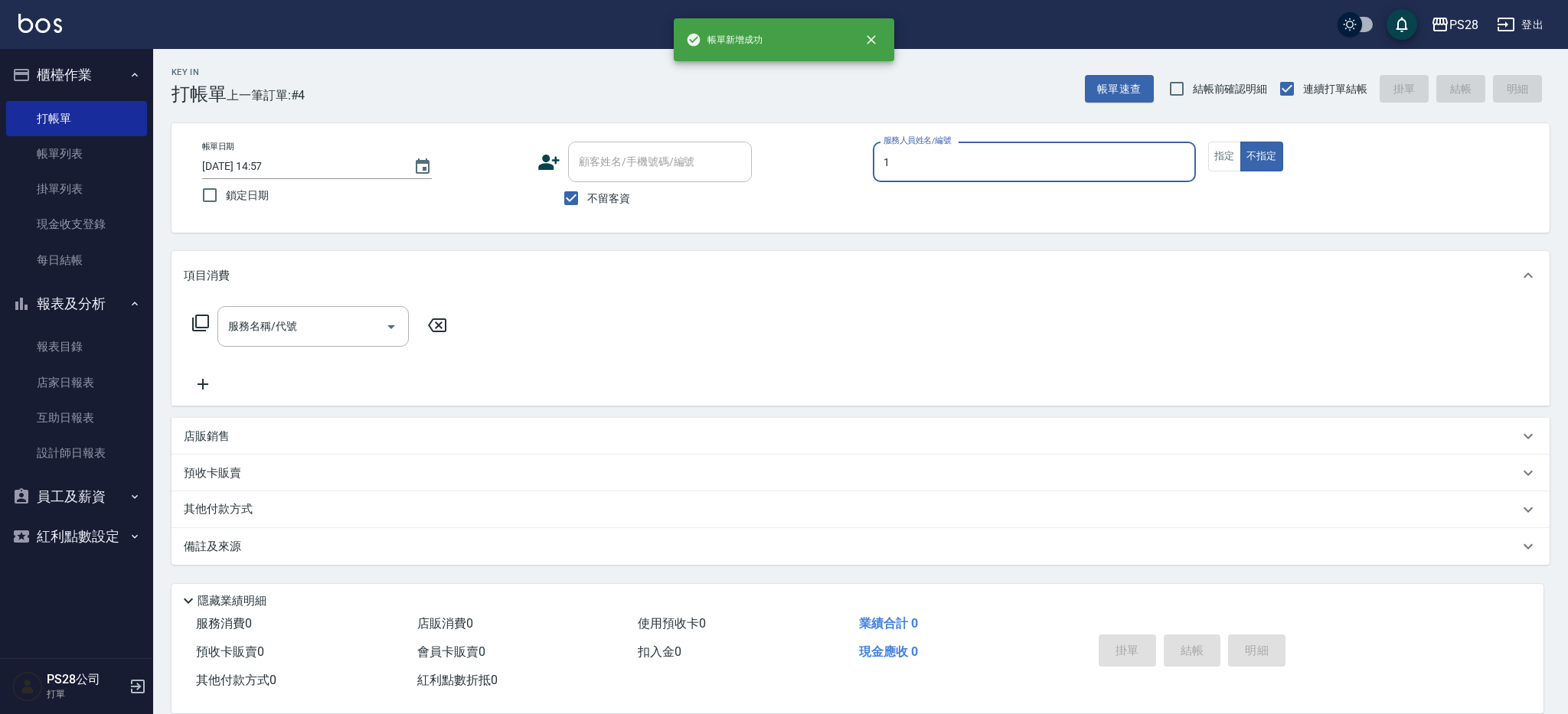
type input "[PERSON_NAME]-1"
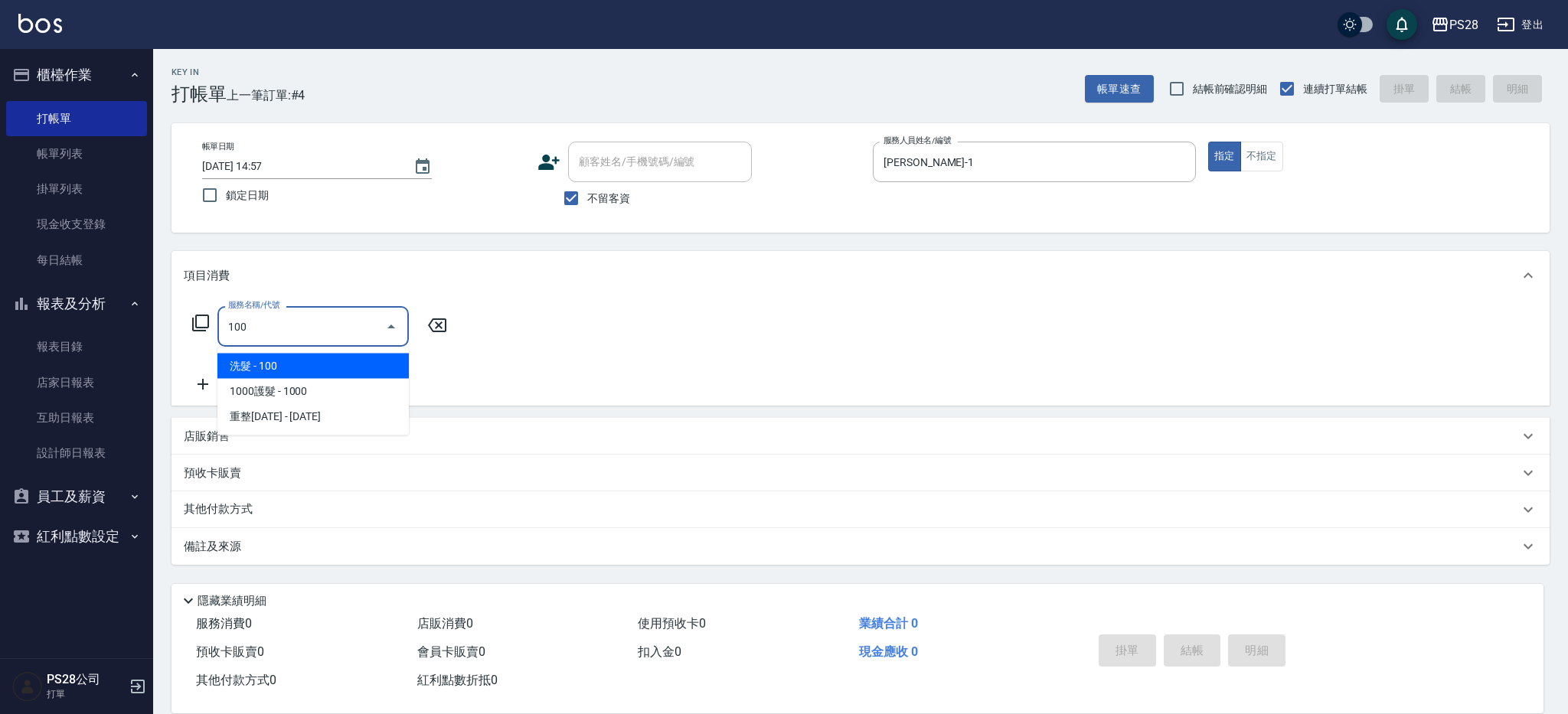
type input "洗髮(100)"
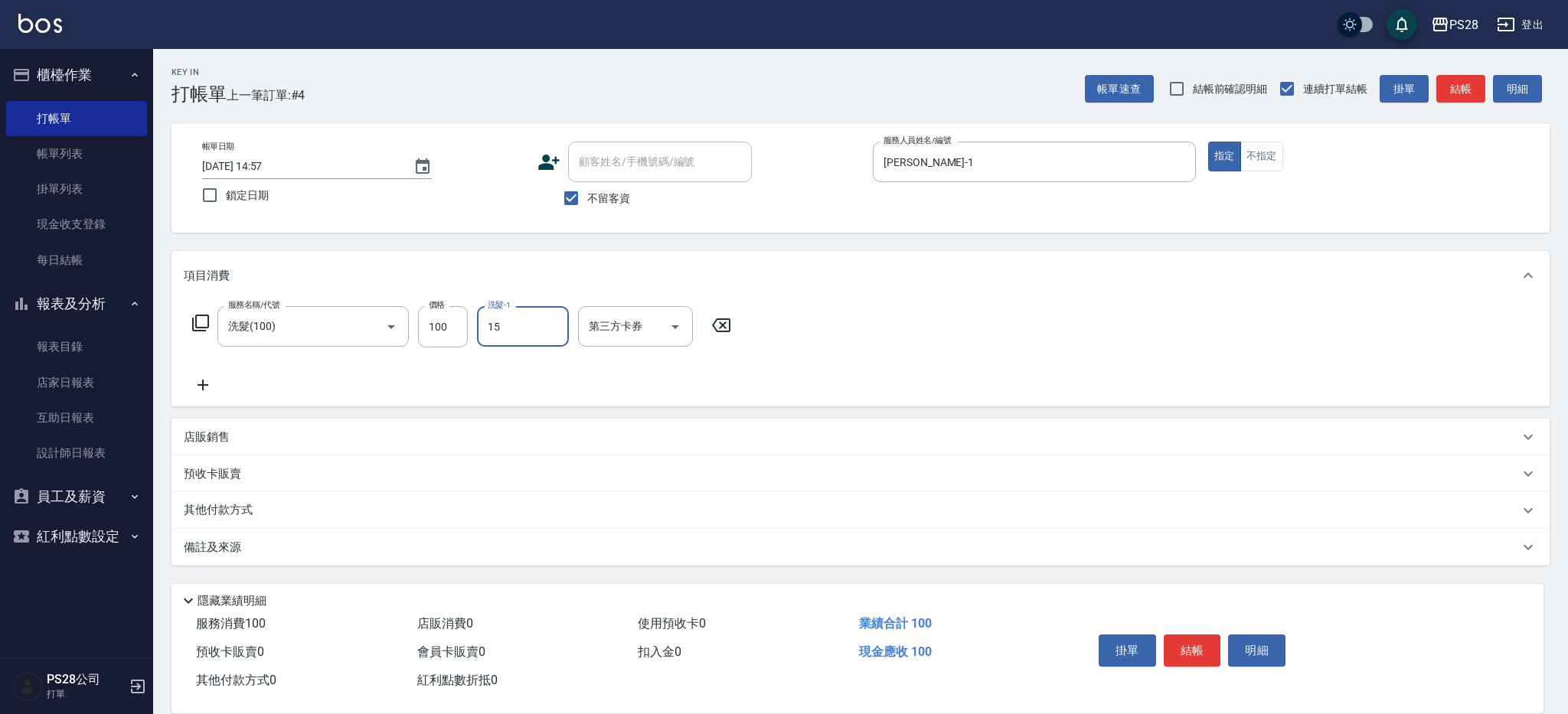
type input "15-15"
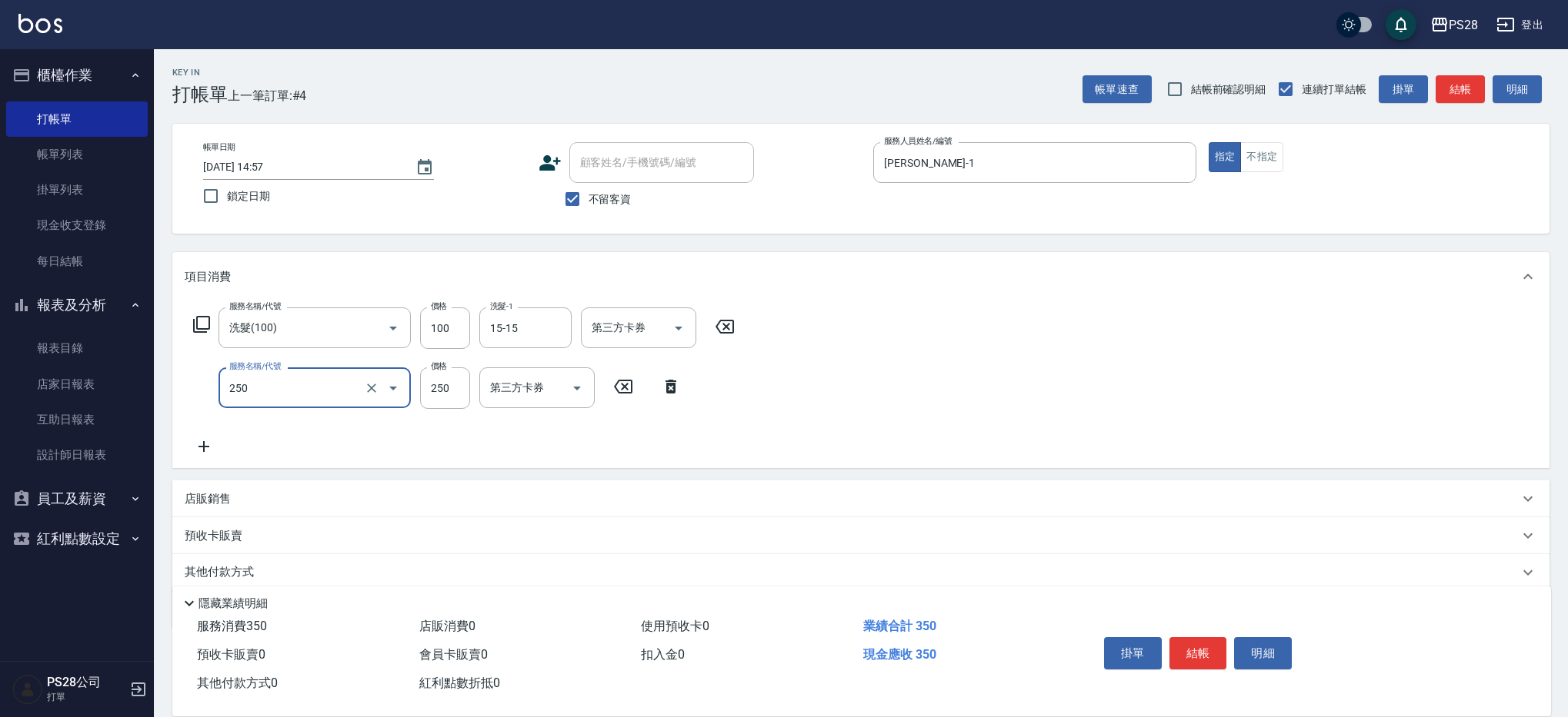
type input "單剪(250)"
type input "350"
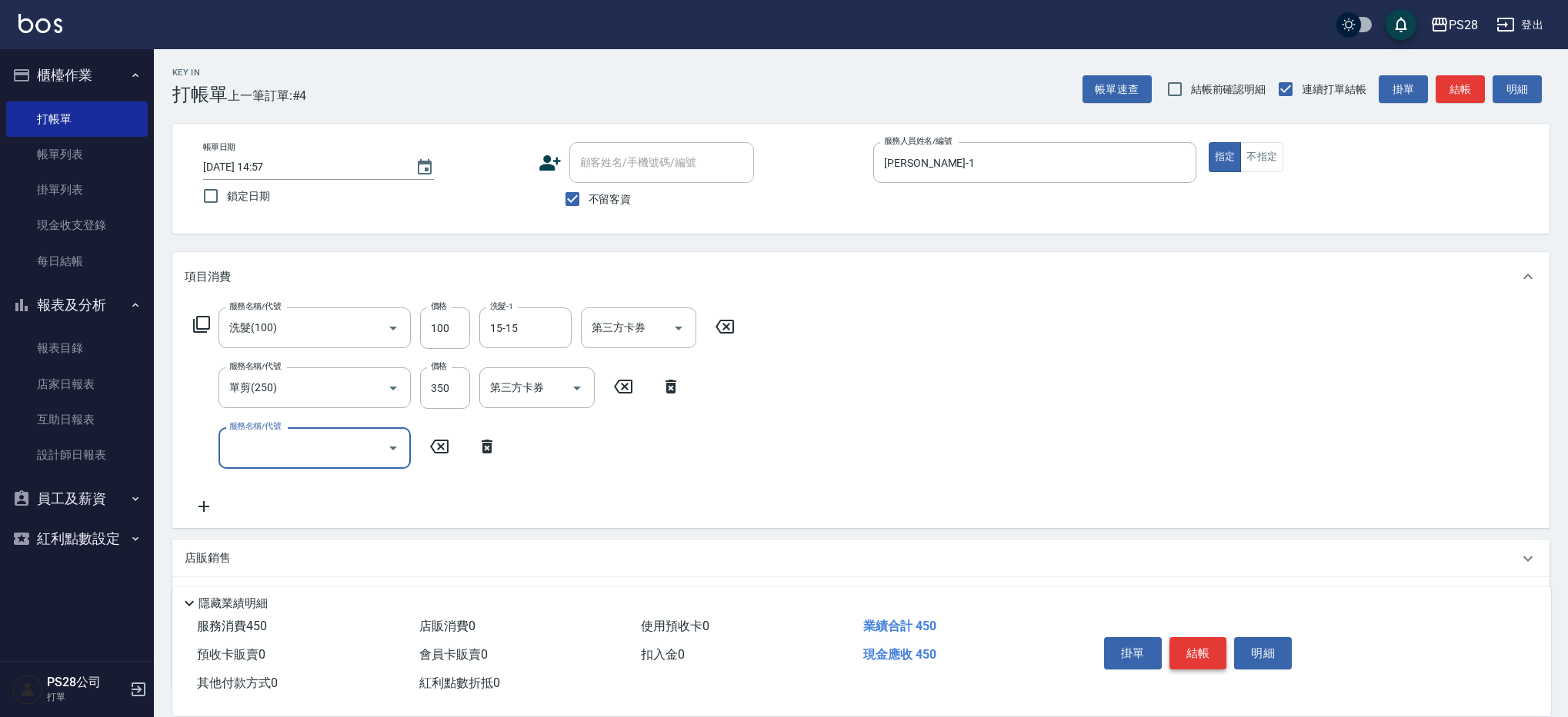
click at [1203, 651] on button "結帳" at bounding box center [1198, 653] width 57 height 32
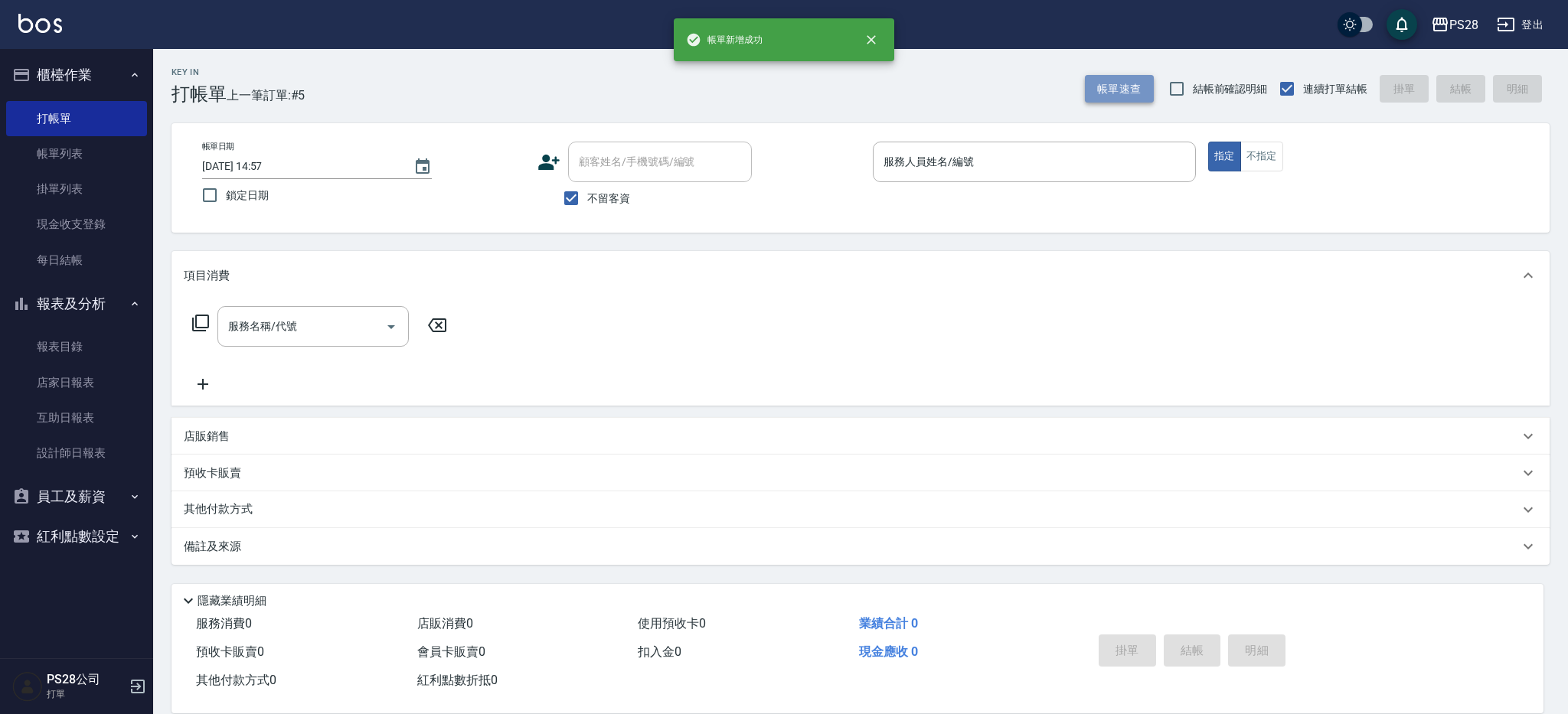
click at [1112, 97] on button "帳單速查" at bounding box center [1119, 89] width 69 height 29
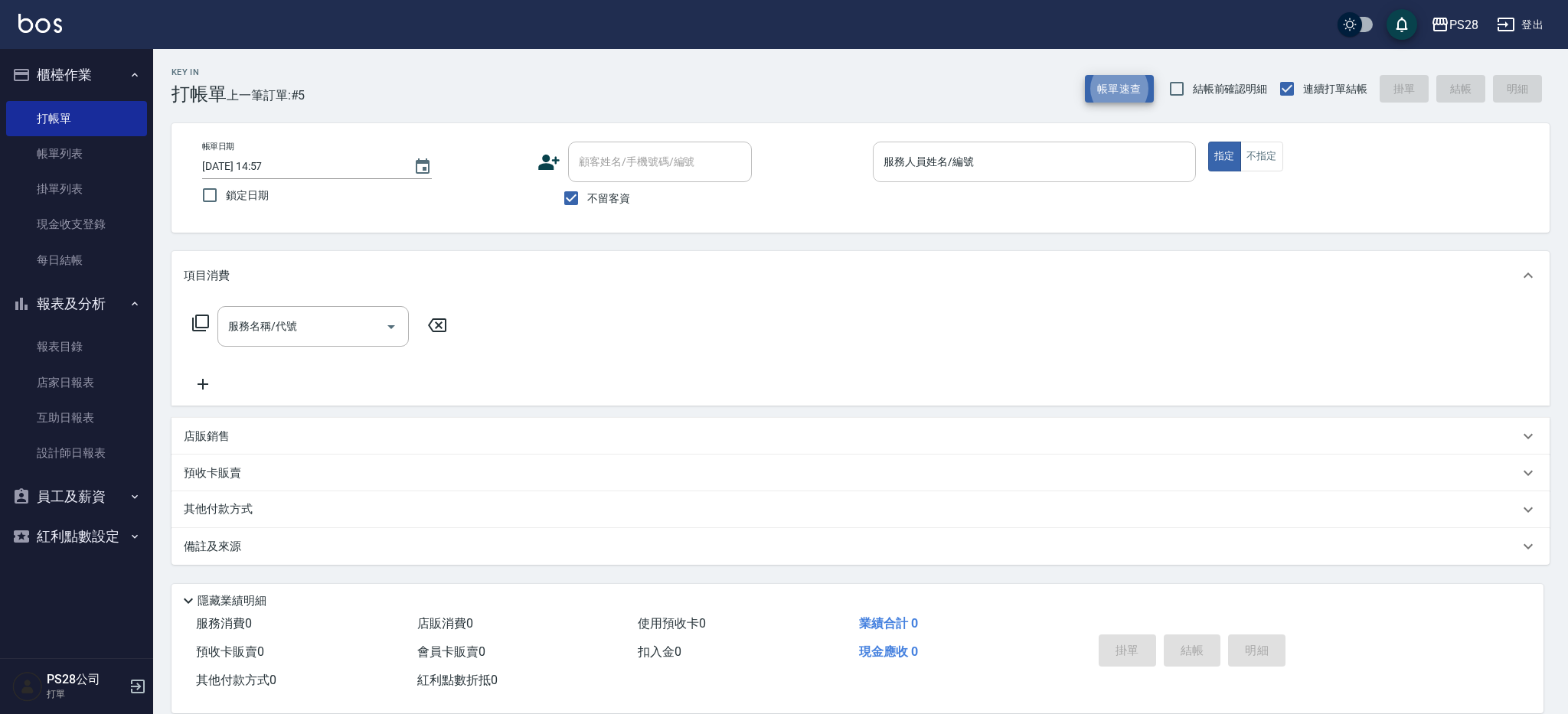
click at [1091, 178] on div "服務人員姓名/編號" at bounding box center [1034, 162] width 323 height 41
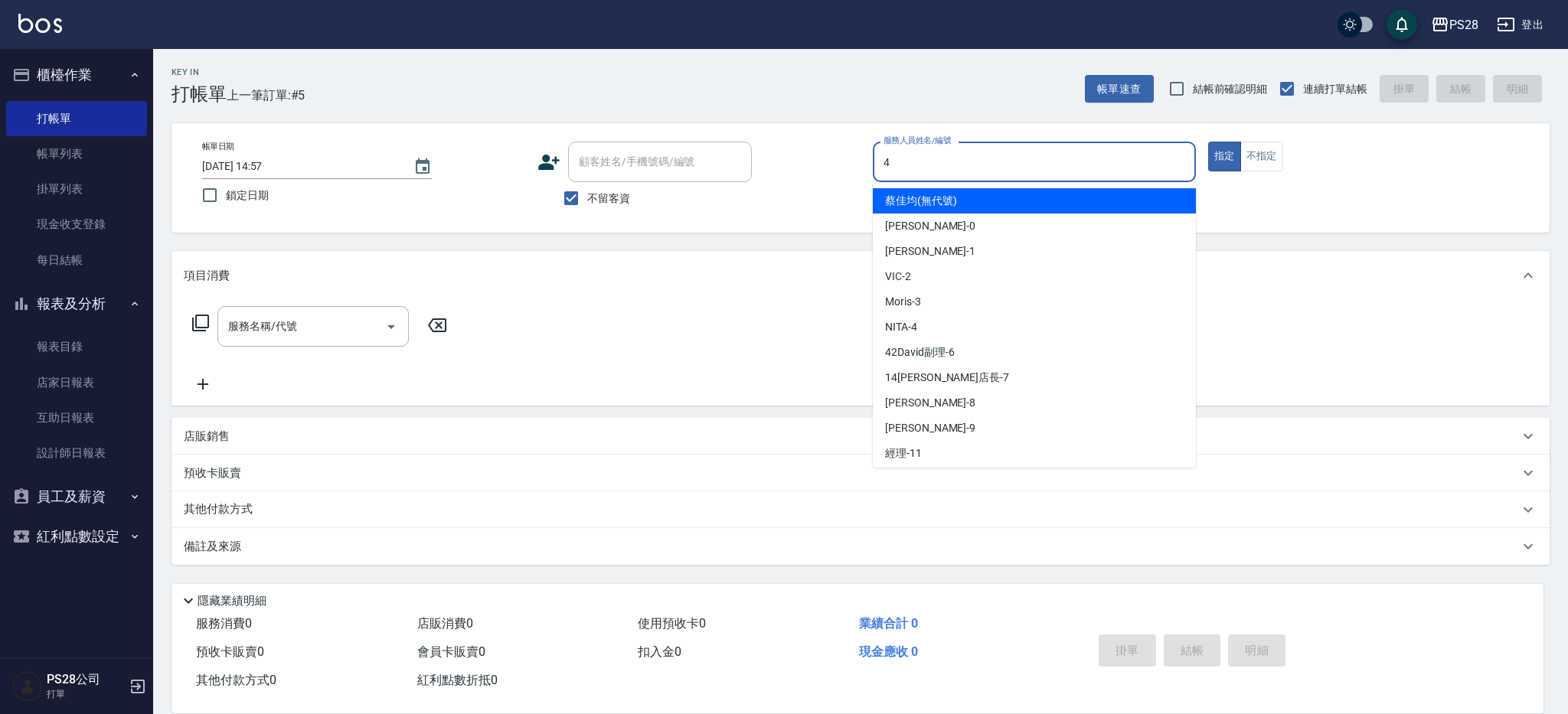
type input "NITA-4"
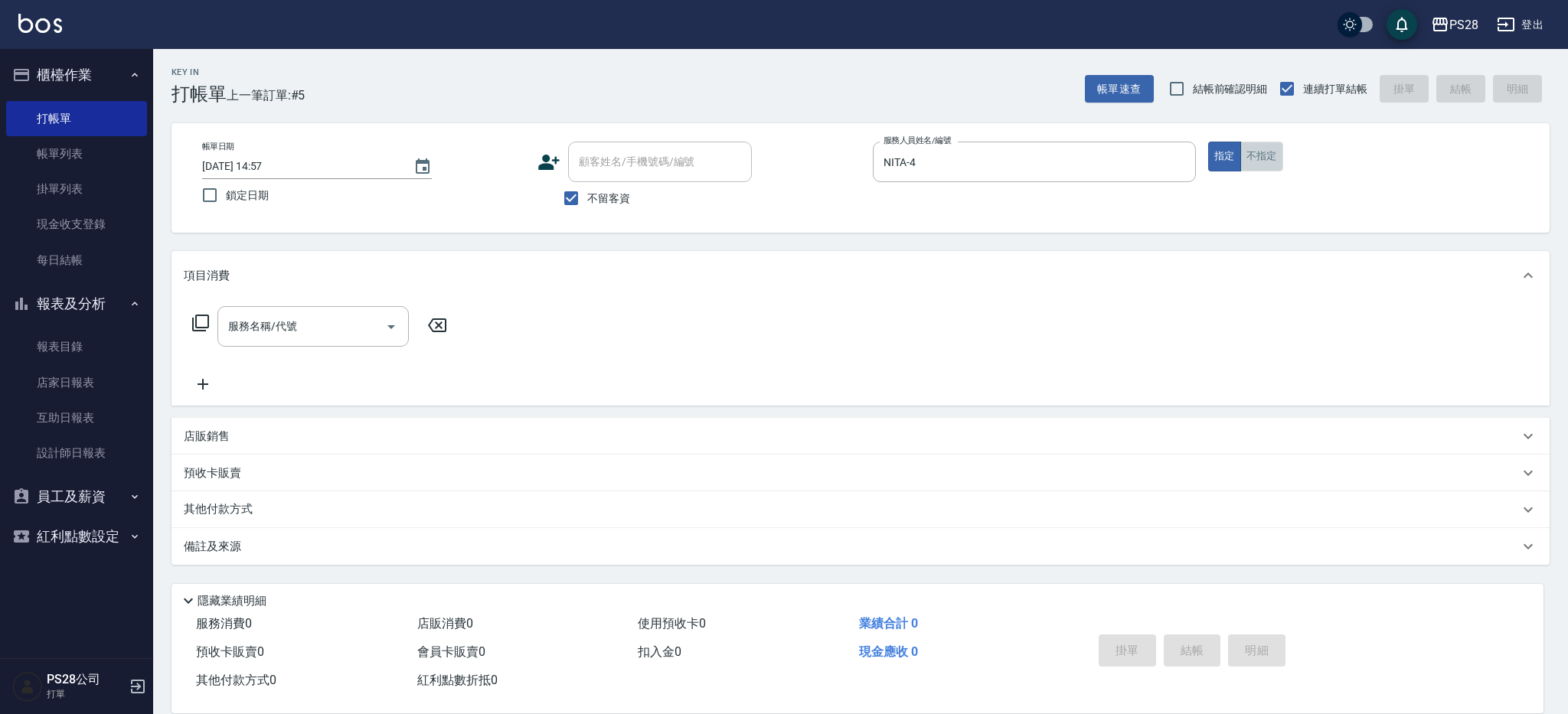
drag, startPoint x: 1265, startPoint y: 165, endPoint x: 813, endPoint y: 250, distance: 459.9
click at [1265, 165] on button "不指定" at bounding box center [1262, 157] width 42 height 30
click at [265, 327] on input "服務名稱/代號" at bounding box center [302, 327] width 155 height 27
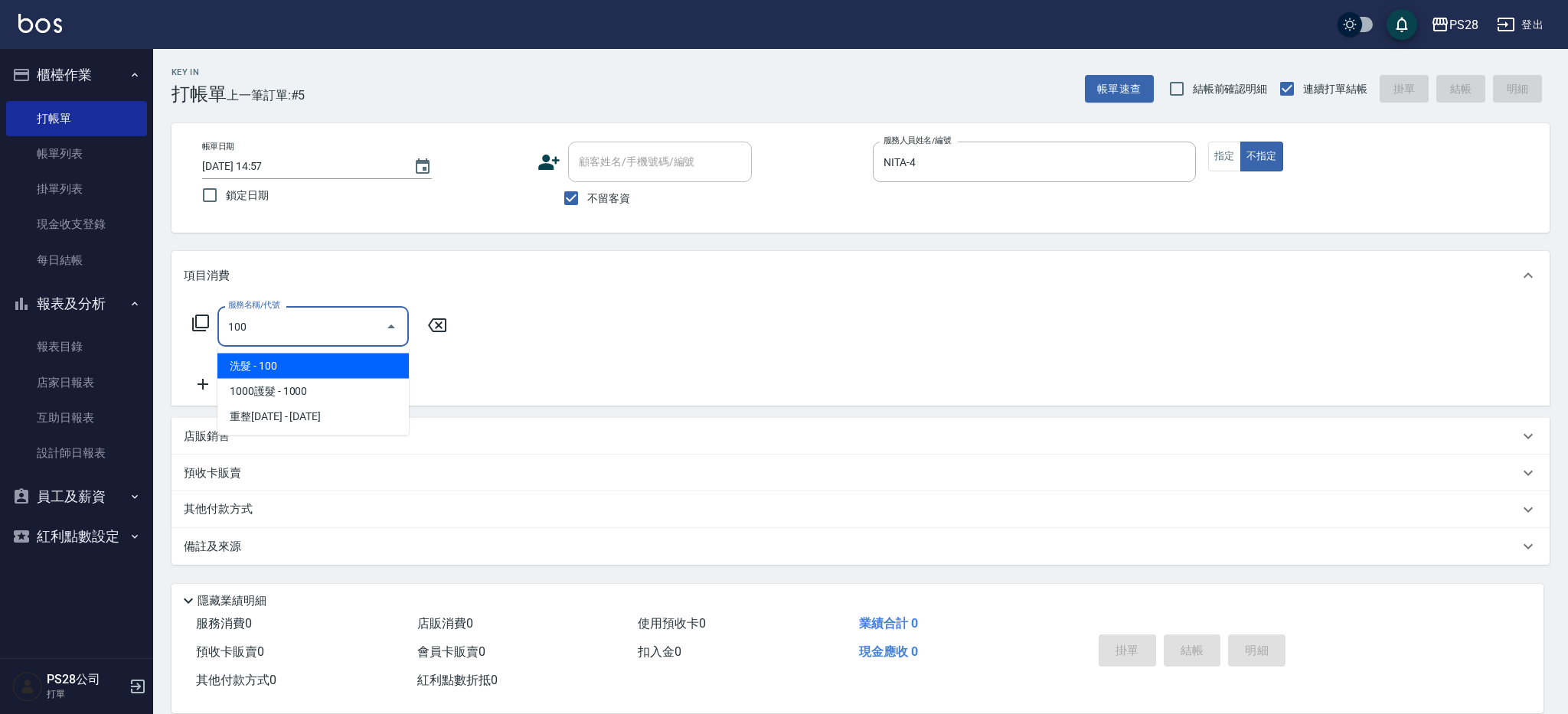
type input "洗髮(100)"
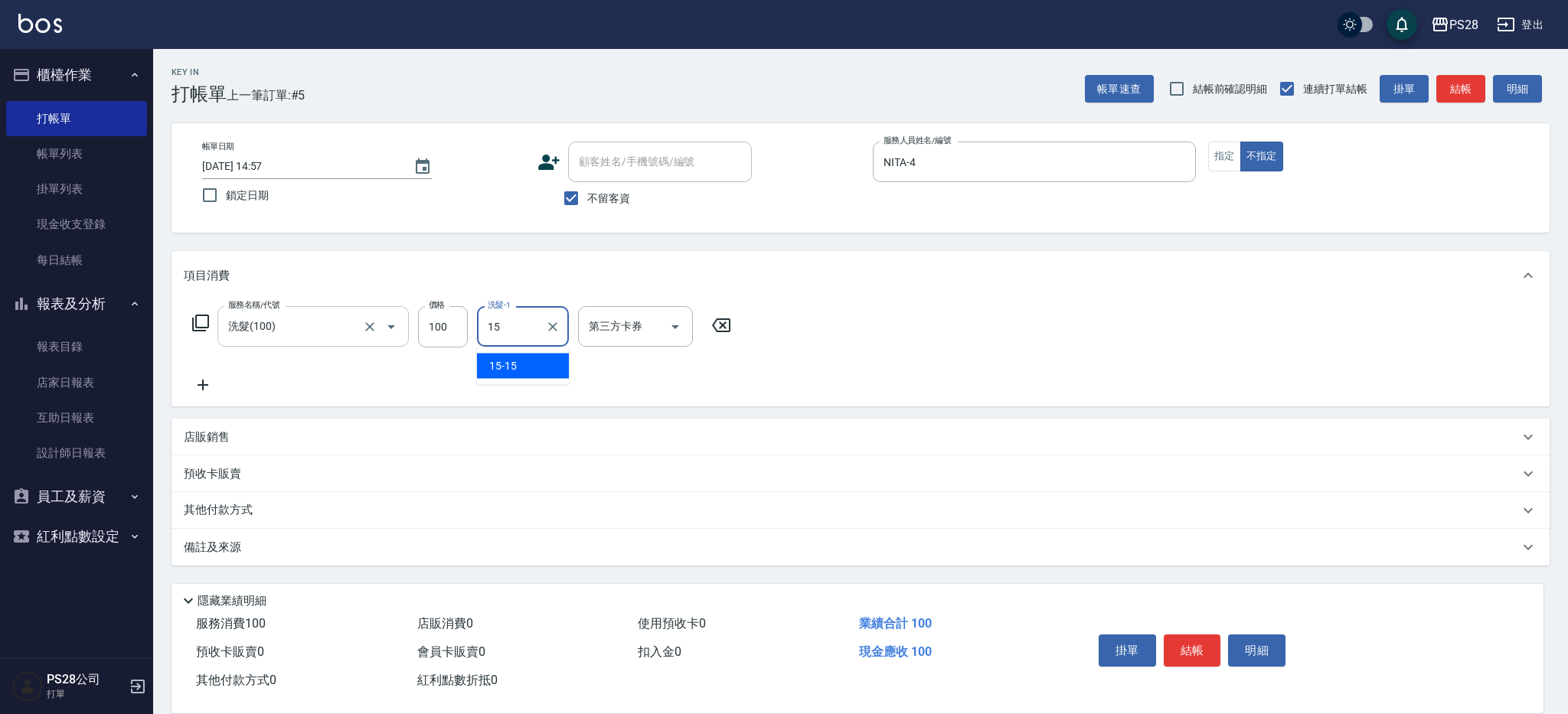
type input "15-15"
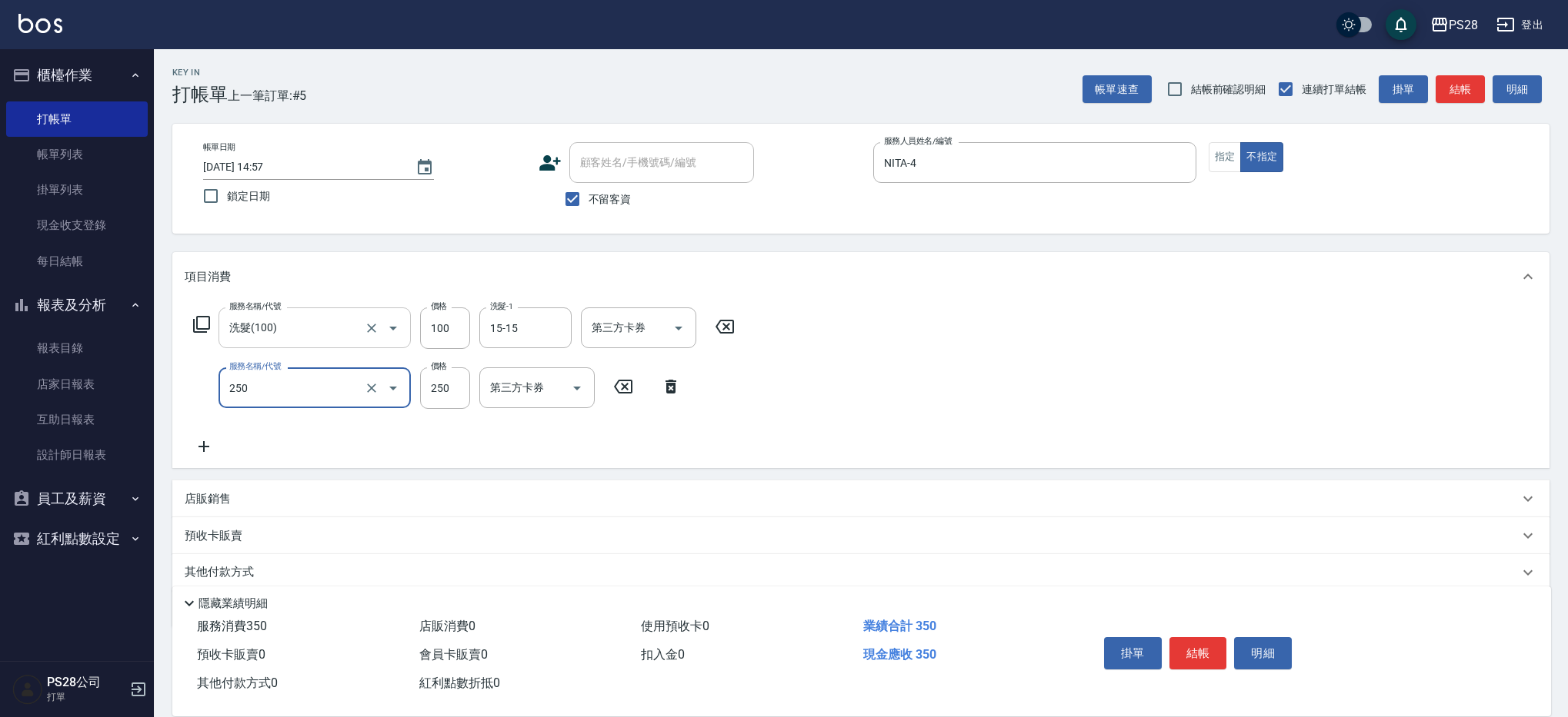
type input "單剪(250)"
type input "149"
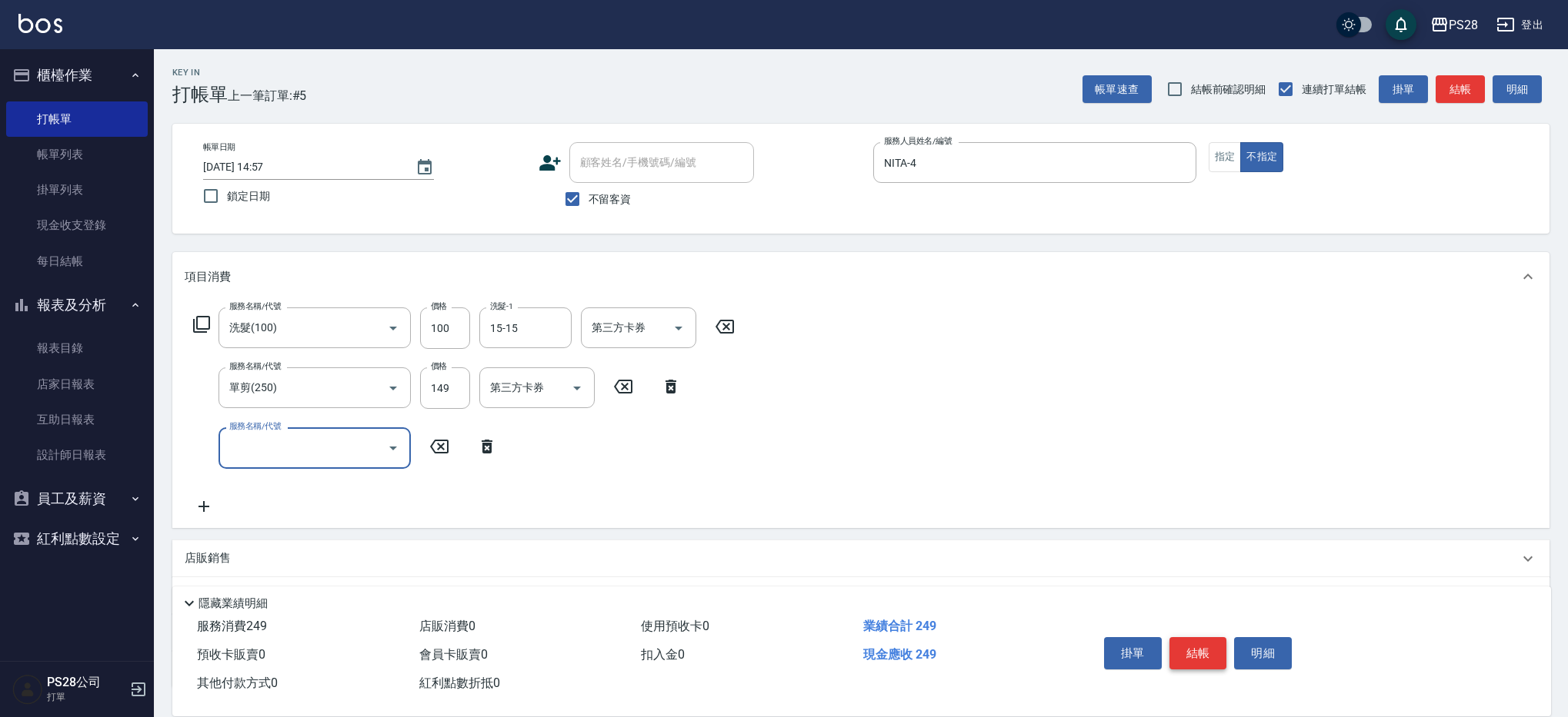
click at [1195, 658] on button "結帳" at bounding box center [1198, 653] width 57 height 32
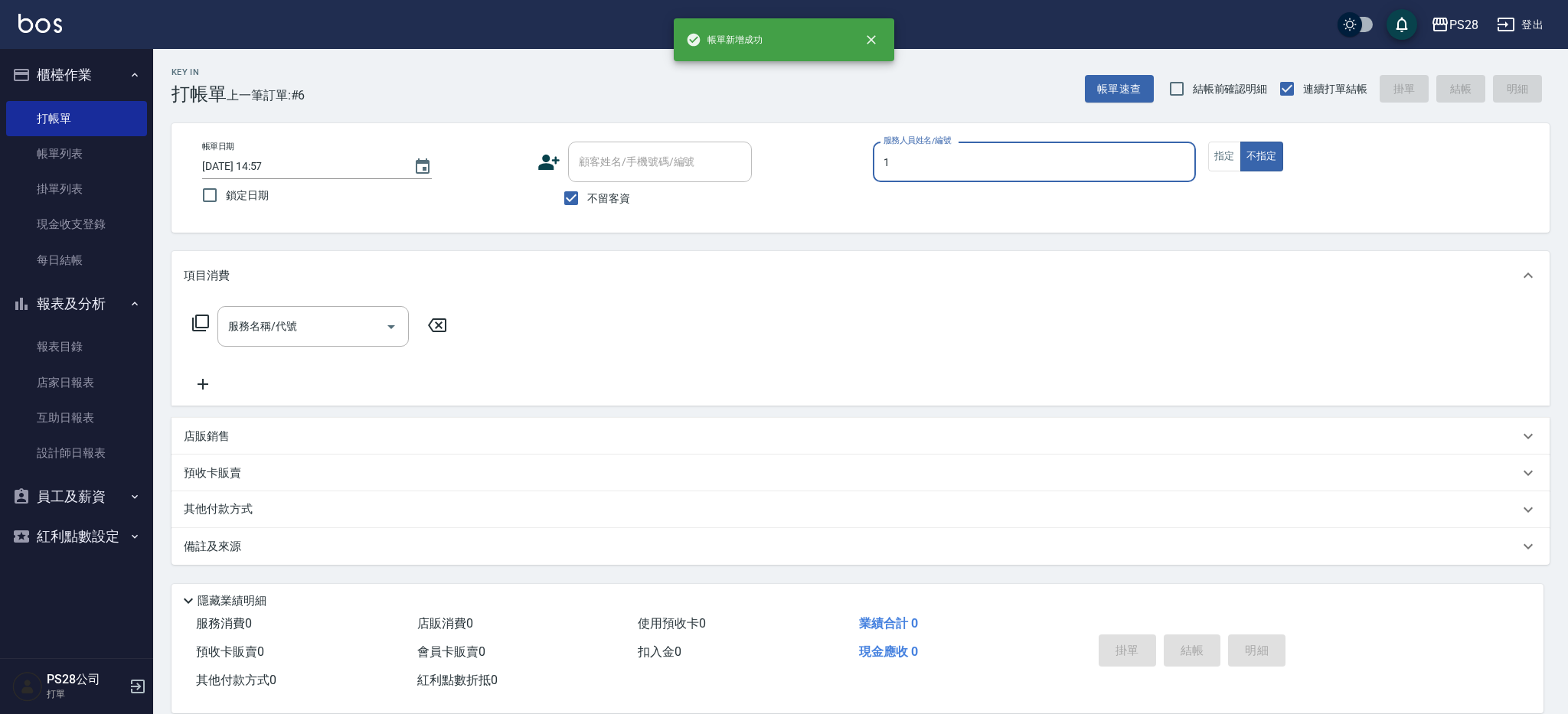
type input "[PERSON_NAME]-1"
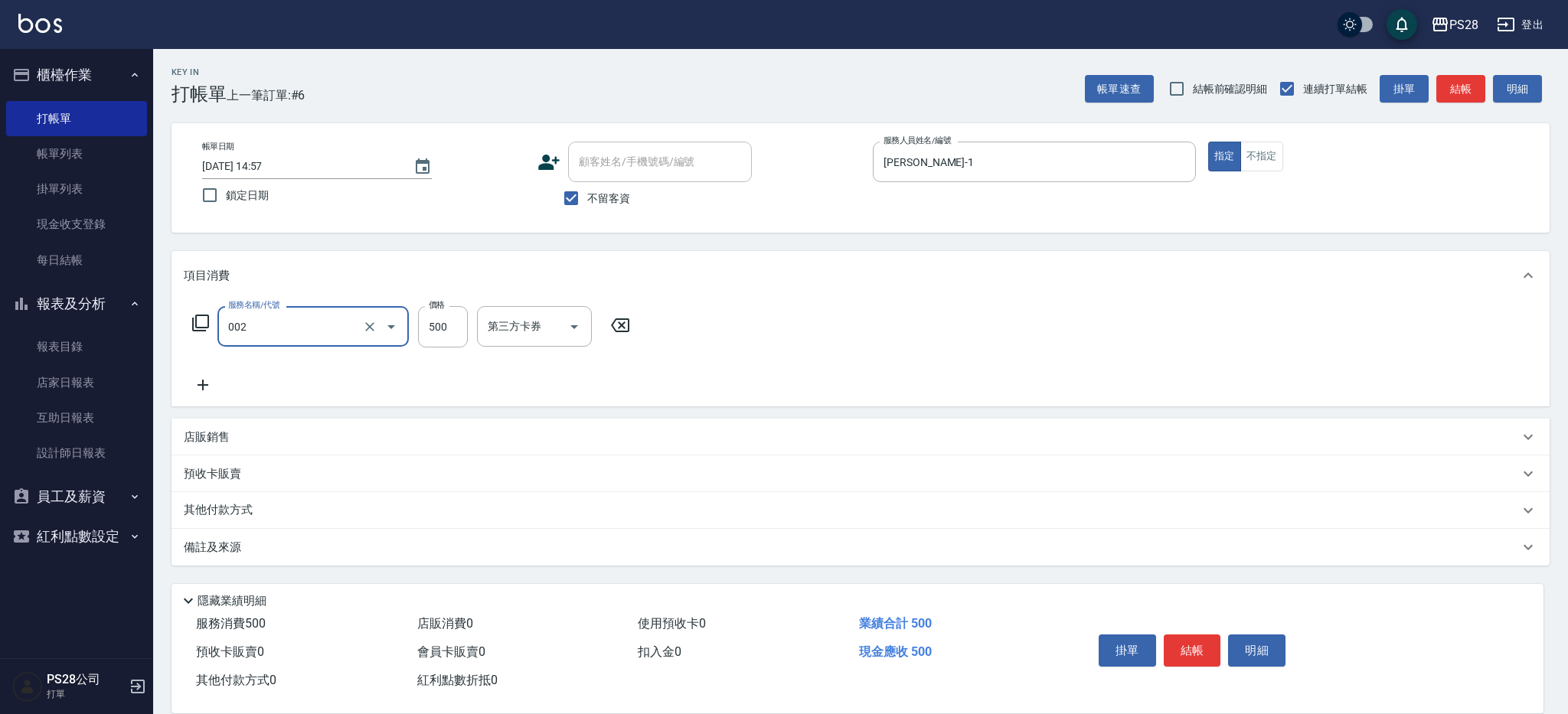
type input "洗剪D(002)"
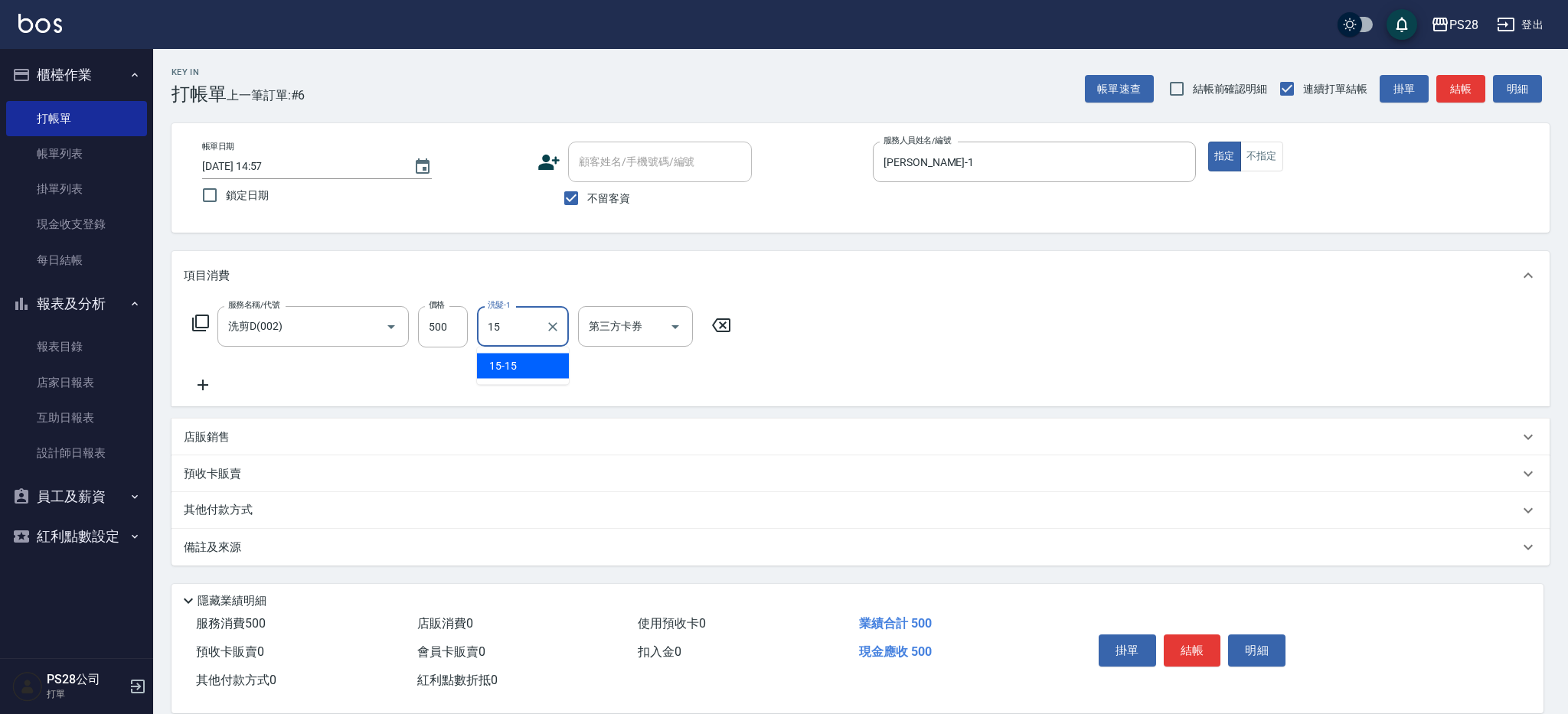
type input "15-15"
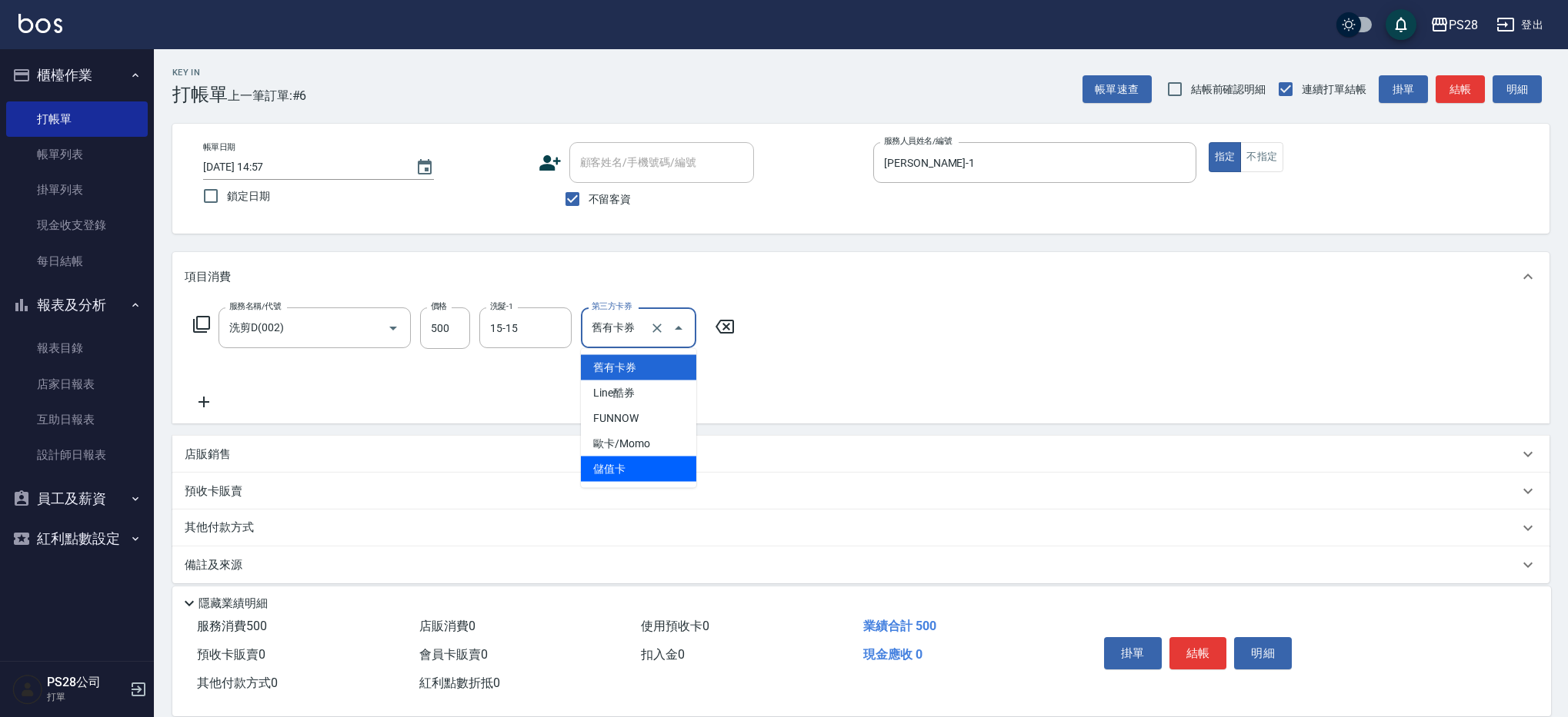
type input "儲值卡"
click at [1214, 637] on button "結帳" at bounding box center [1198, 653] width 57 height 32
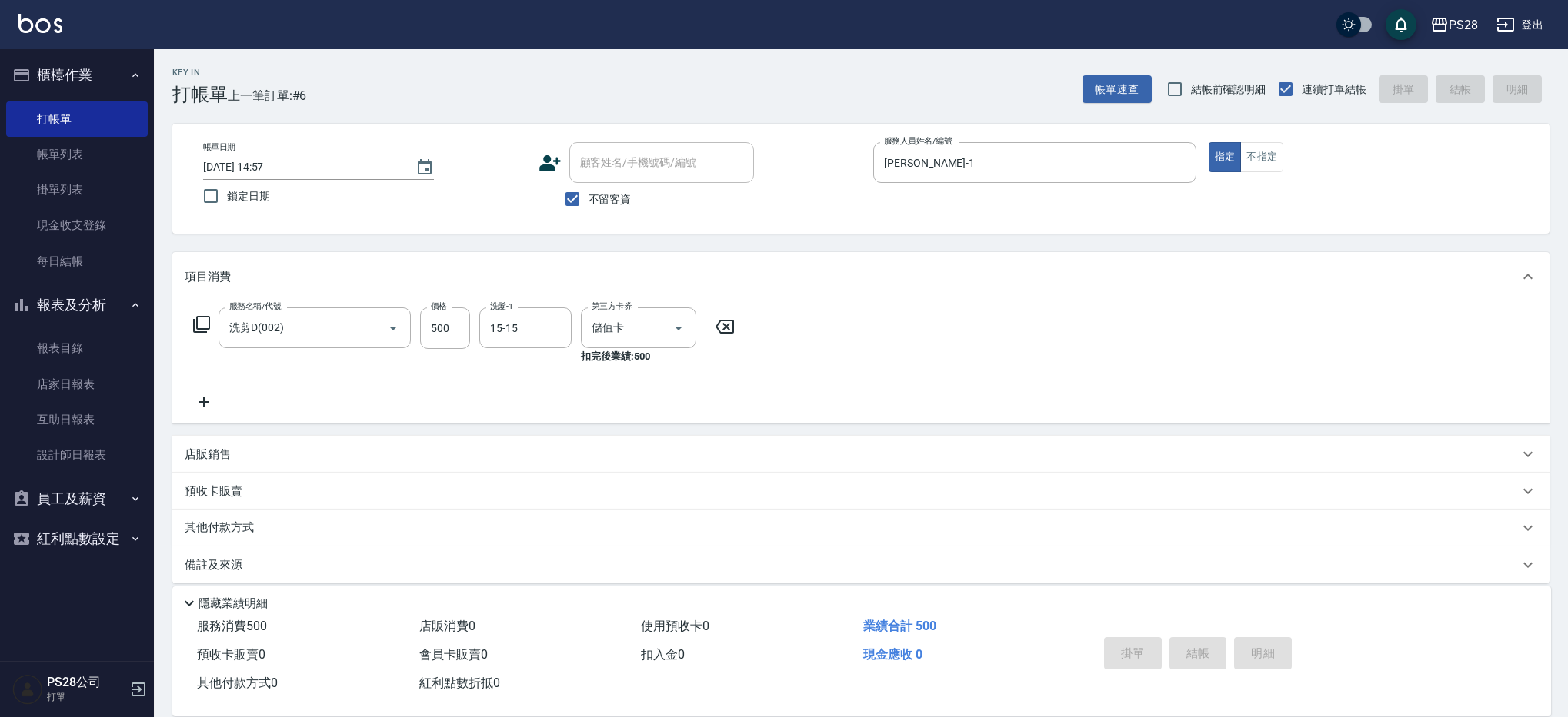
type input "[DATE] 14:58"
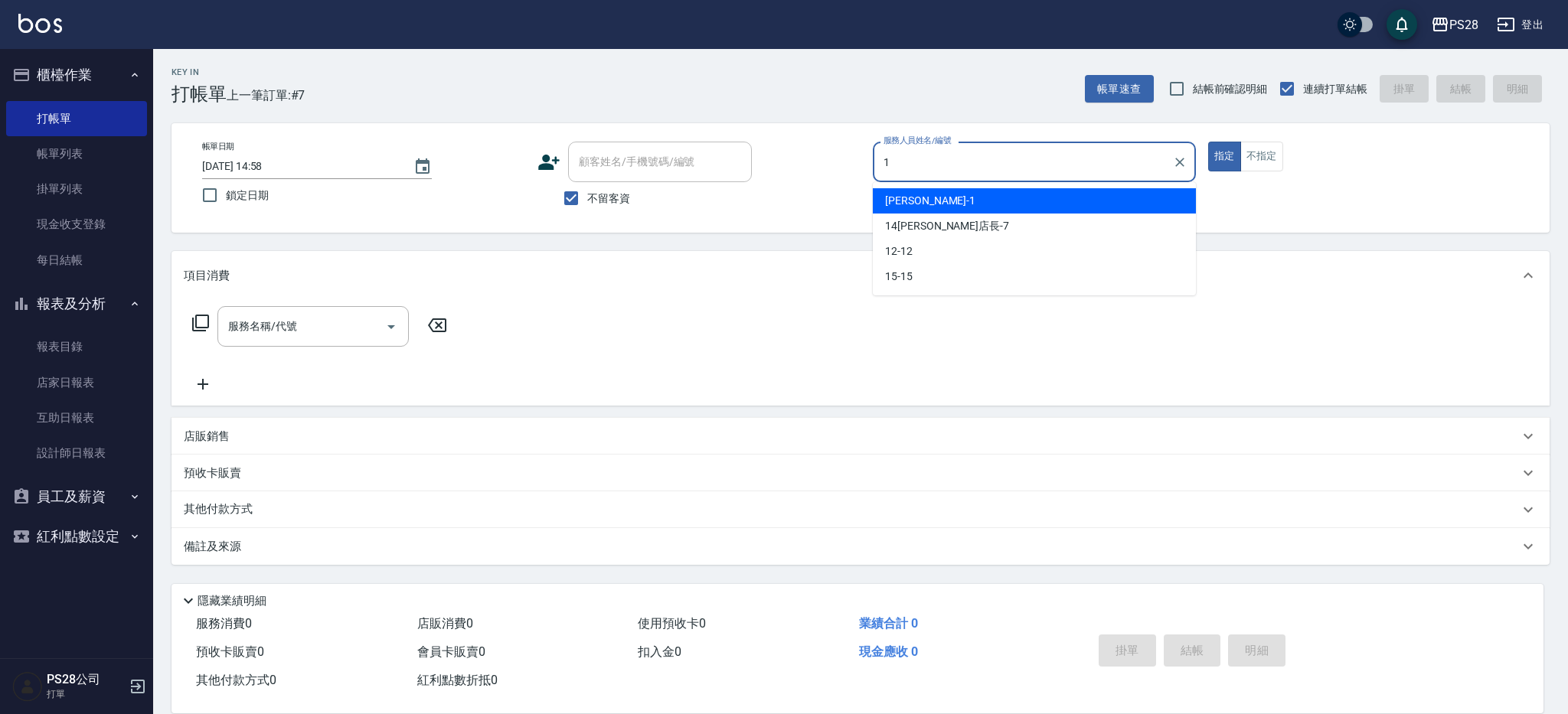
type input "[PERSON_NAME]-1"
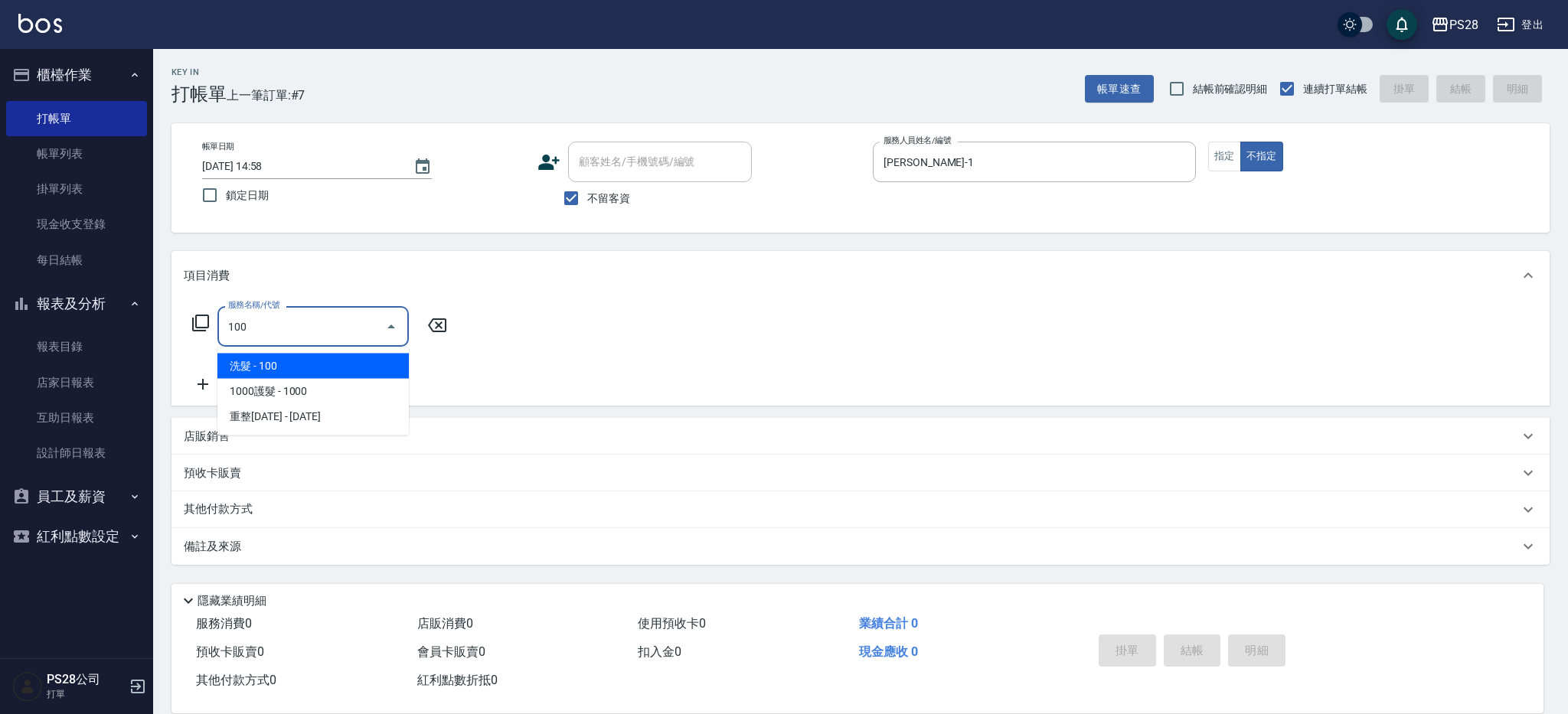
type input "洗髮(100)"
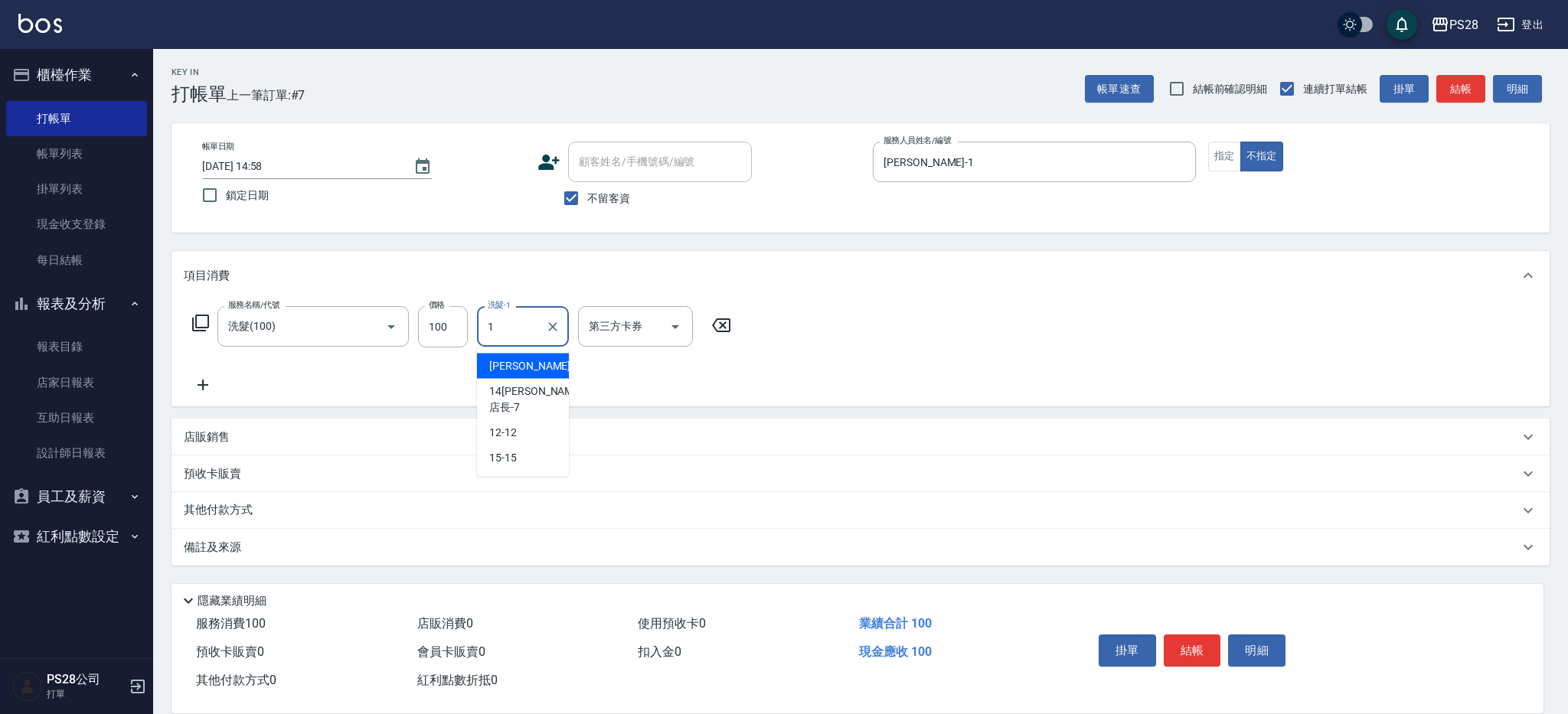
type input "[PERSON_NAME]-1"
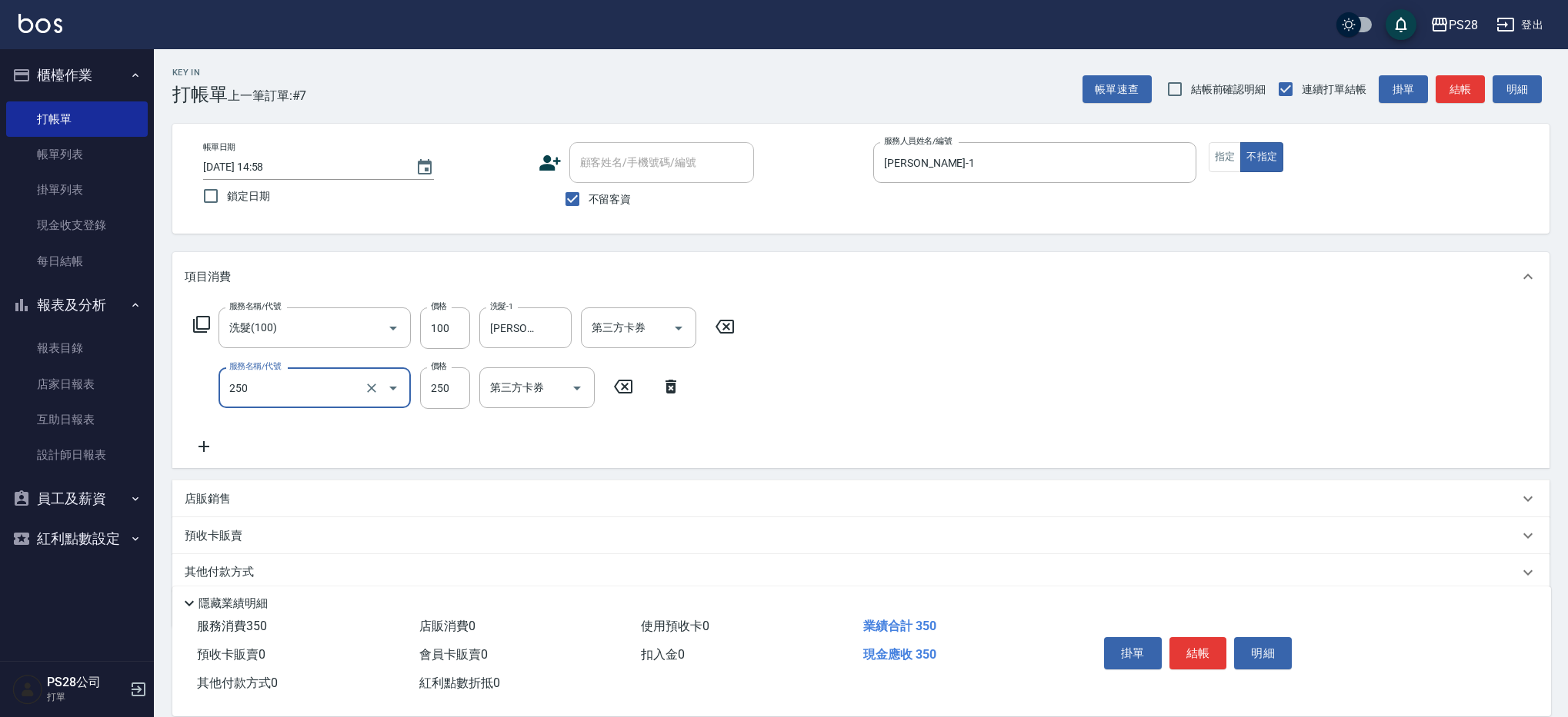
type input "單剪(250)"
type input "149"
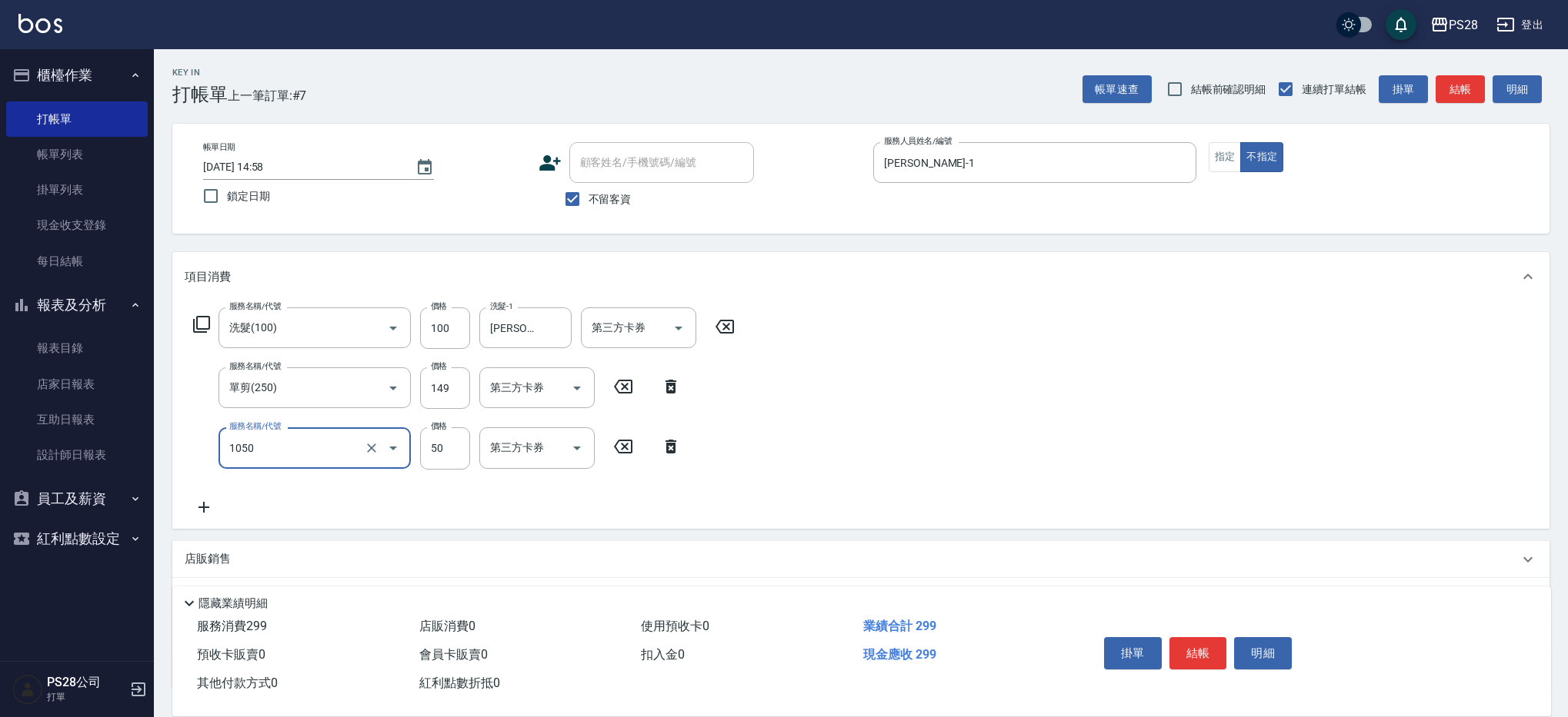
type input "精油(1050)"
type input "[PERSON_NAME]-1"
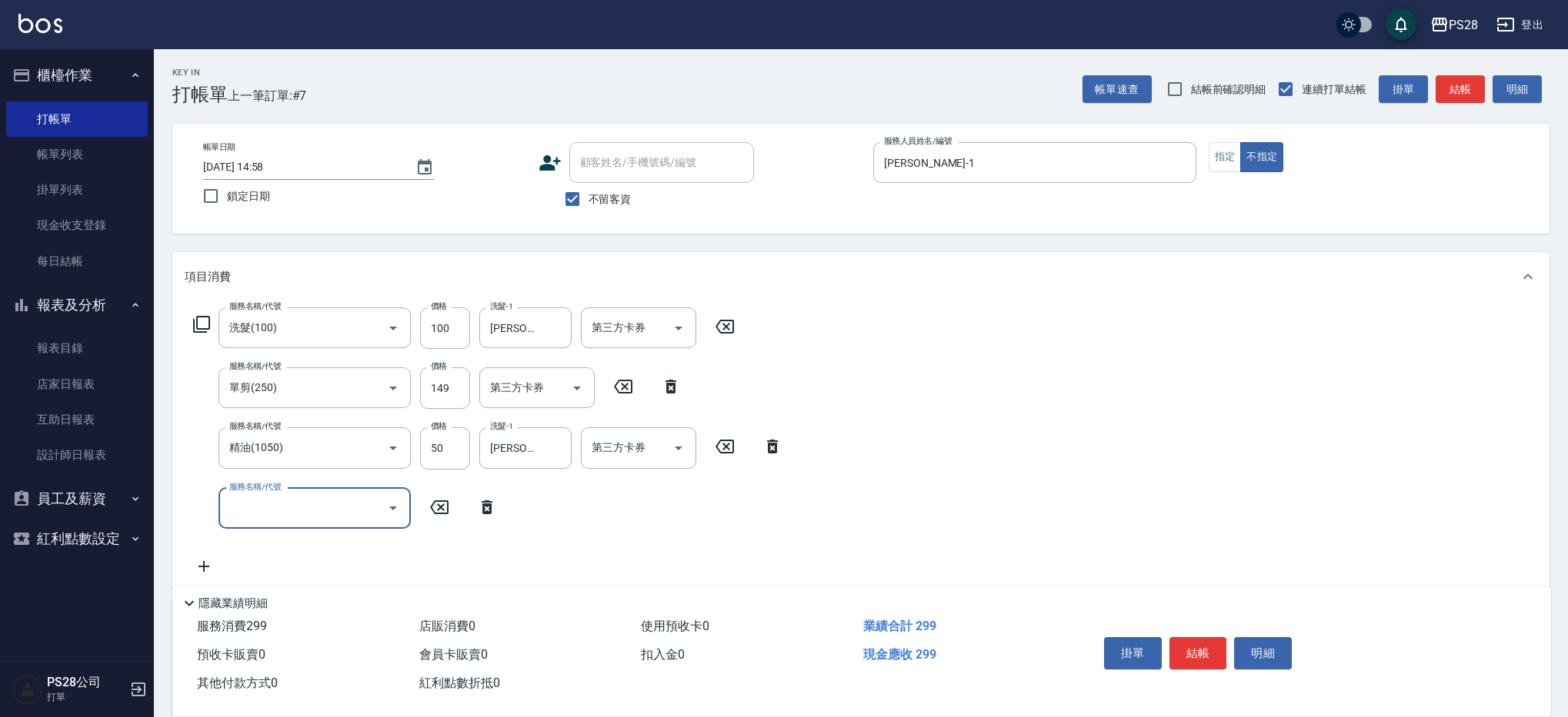
drag, startPoint x: 1209, startPoint y: 654, endPoint x: 1191, endPoint y: 648, distance: 19.0
click at [1208, 654] on button "結帳" at bounding box center [1198, 653] width 57 height 32
